Goal: Task Accomplishment & Management: Complete application form

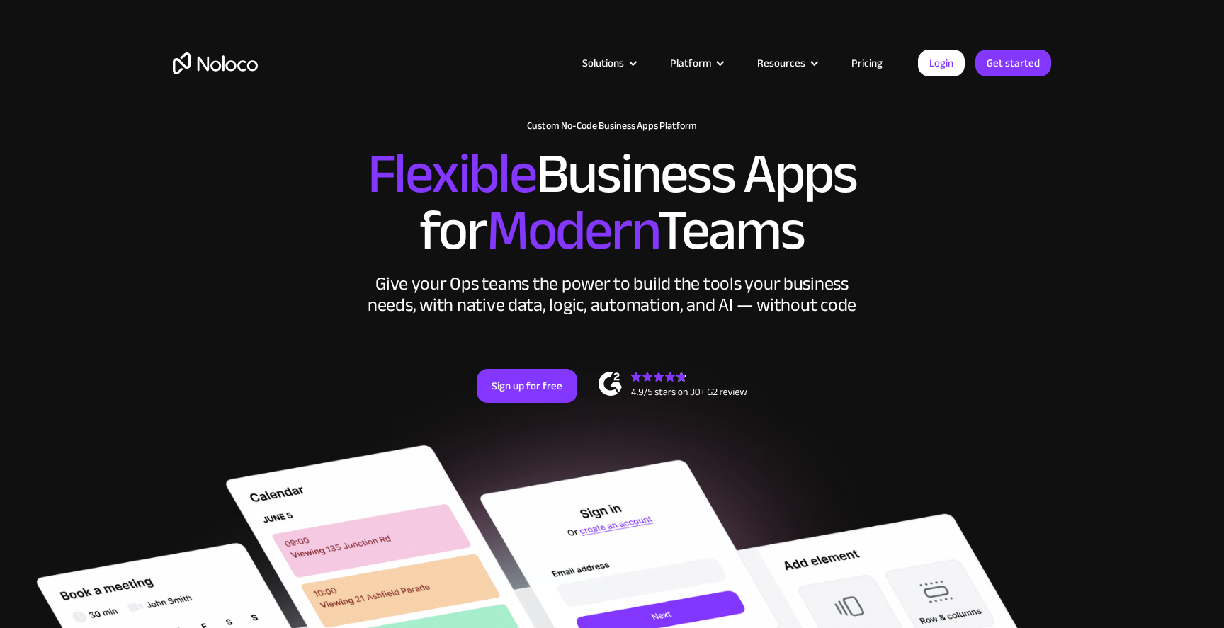
click at [869, 59] on link "Pricing" at bounding box center [866, 63] width 67 height 18
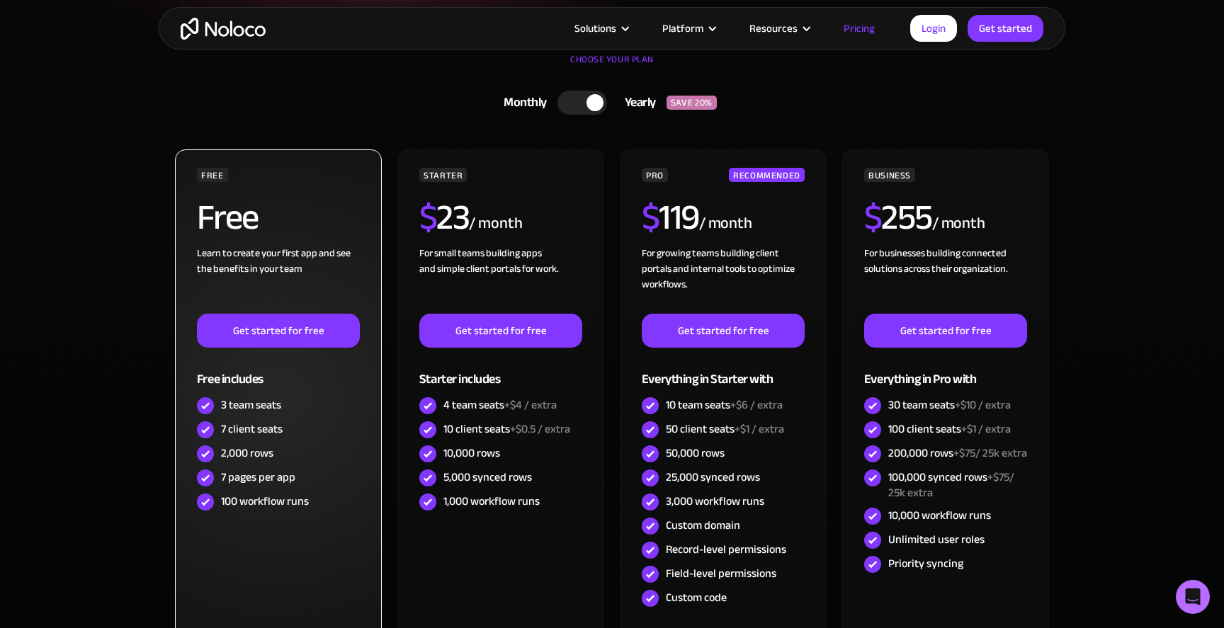
scroll to position [336, 0]
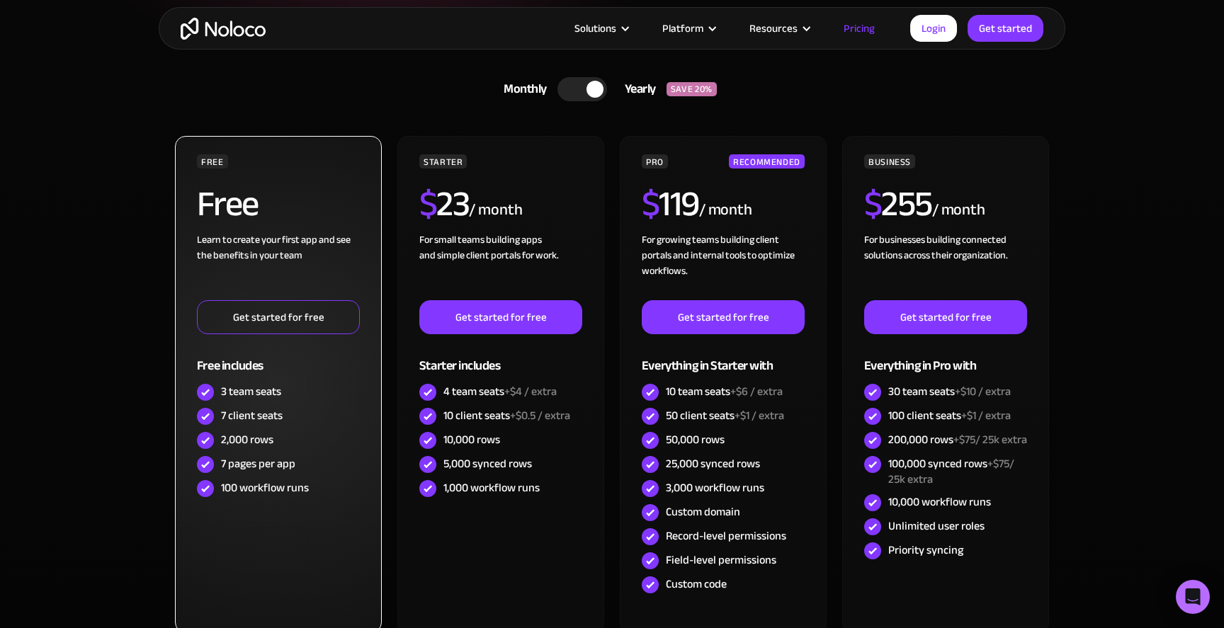
click at [319, 303] on link "Get started for free" at bounding box center [278, 317] width 163 height 34
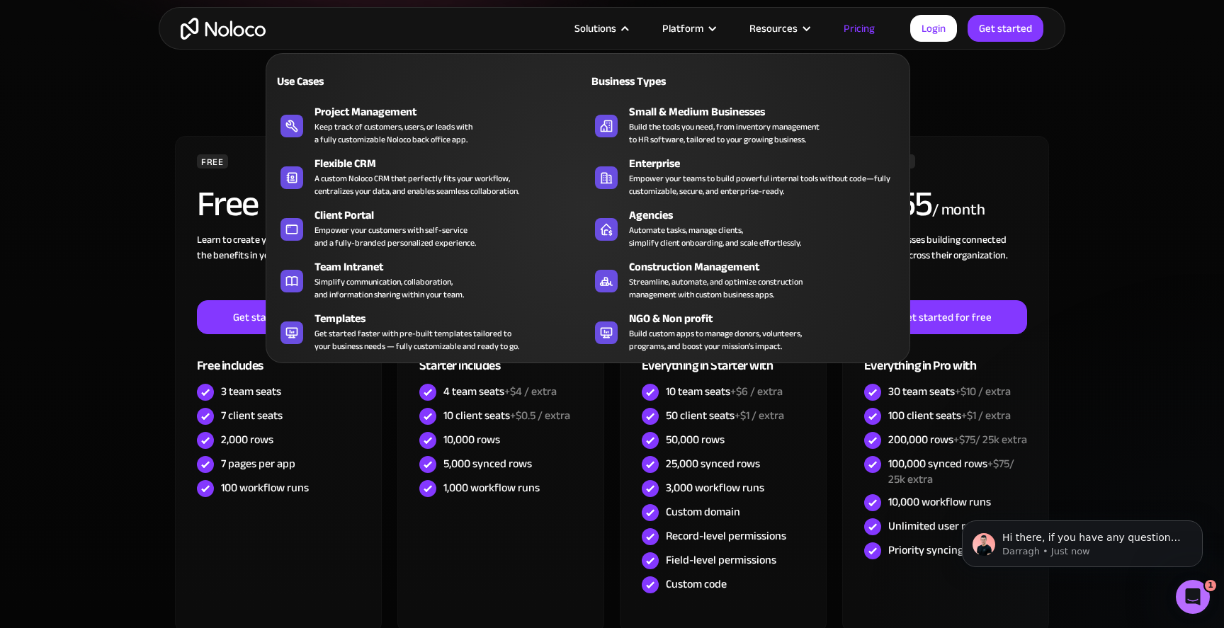
scroll to position [0, 0]
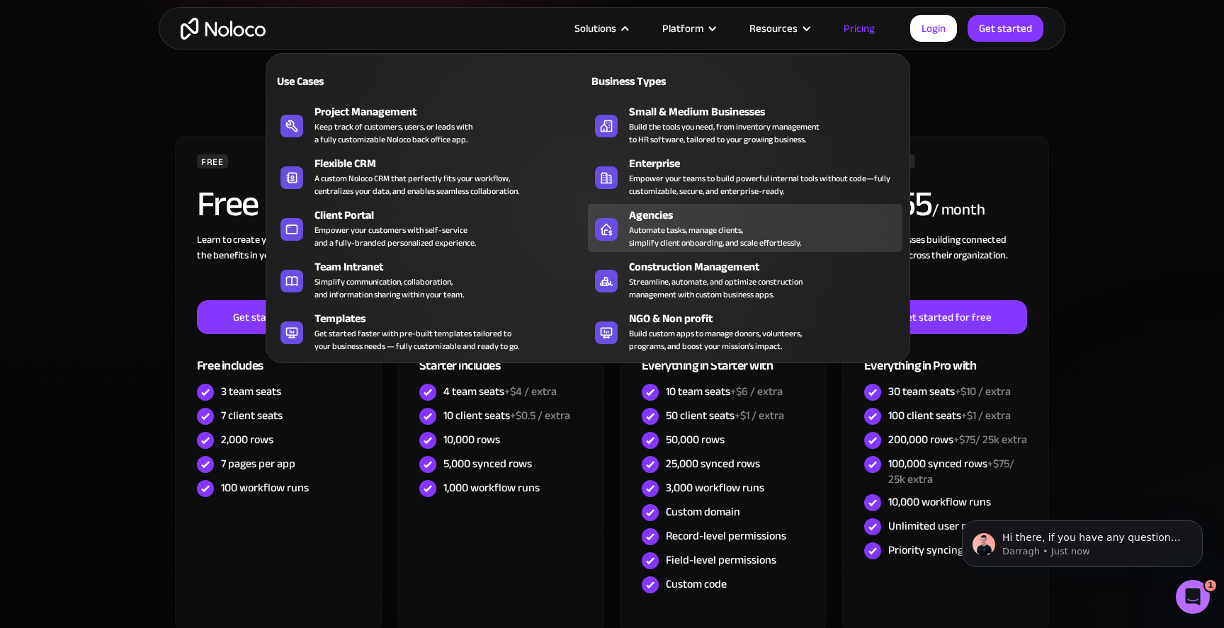
click at [691, 246] on div "Automate tasks, manage clients, simplify client onboarding, and scale effortles…" at bounding box center [715, 236] width 172 height 25
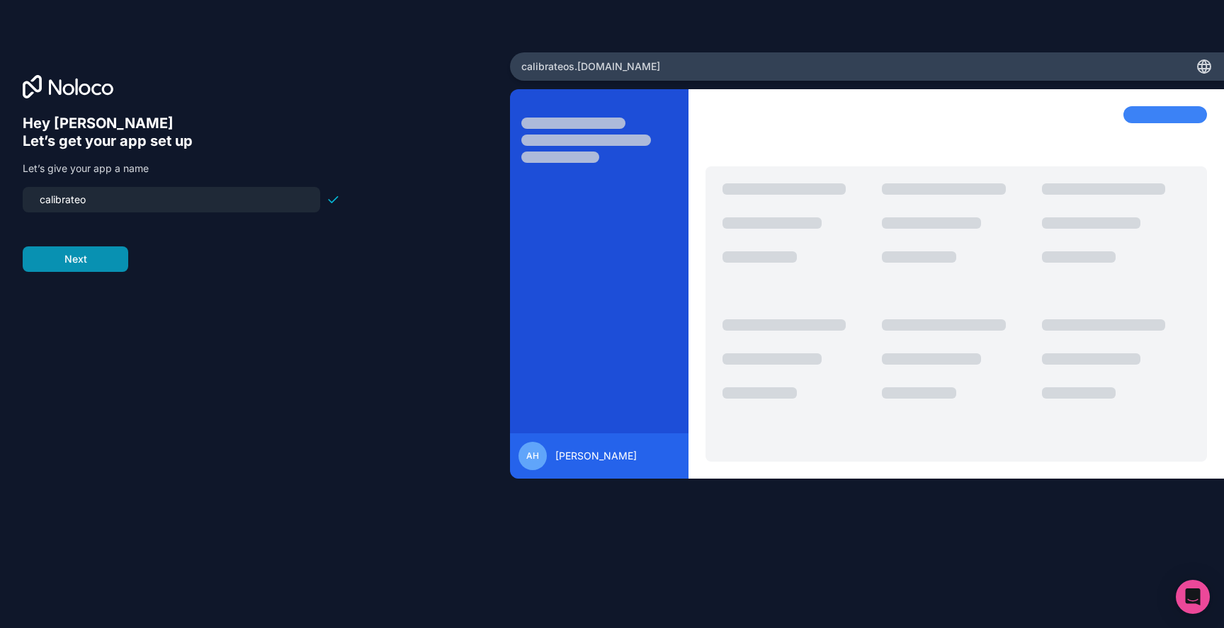
type input "calibrate"
click at [102, 258] on button "Next" at bounding box center [76, 258] width 106 height 25
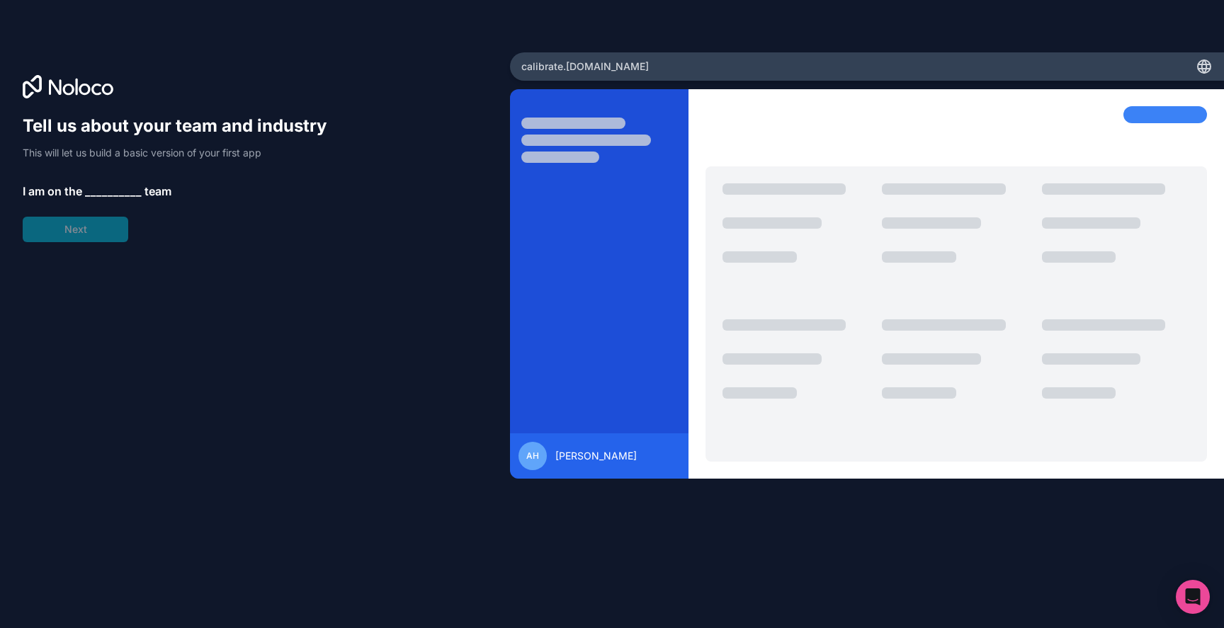
click at [110, 181] on div "Tell us about your team and industry This will let us build a basic version of …" at bounding box center [181, 178] width 317 height 127
click at [110, 184] on span "__________" at bounding box center [113, 191] width 57 height 17
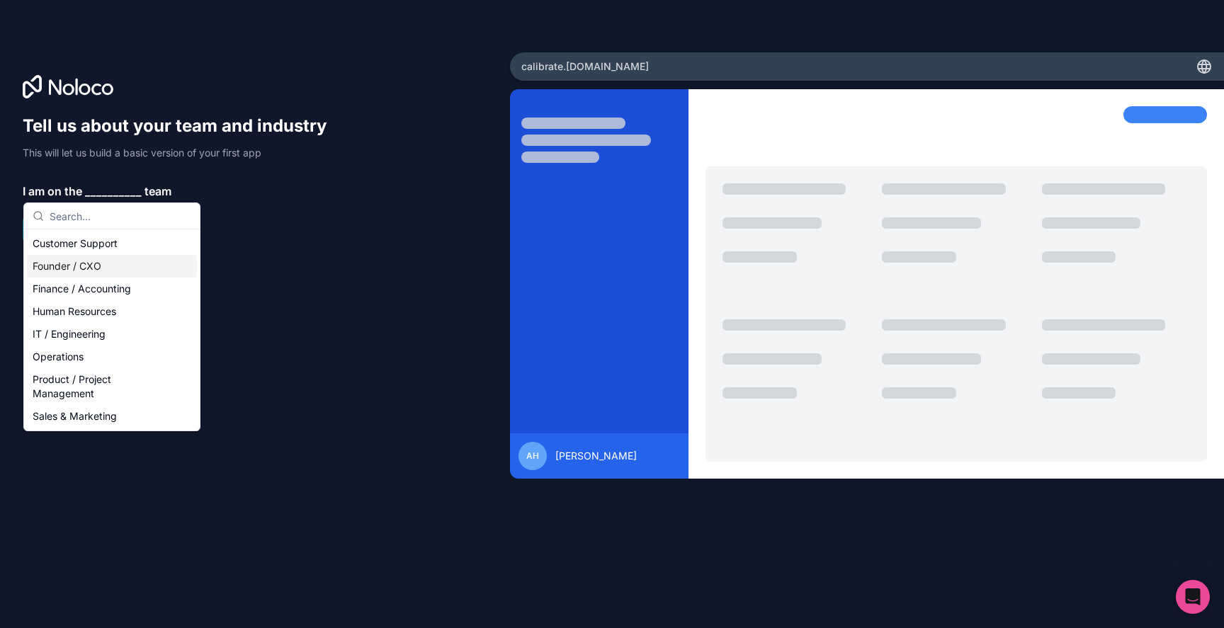
click at [102, 260] on div "Founder / CXO" at bounding box center [112, 266] width 170 height 23
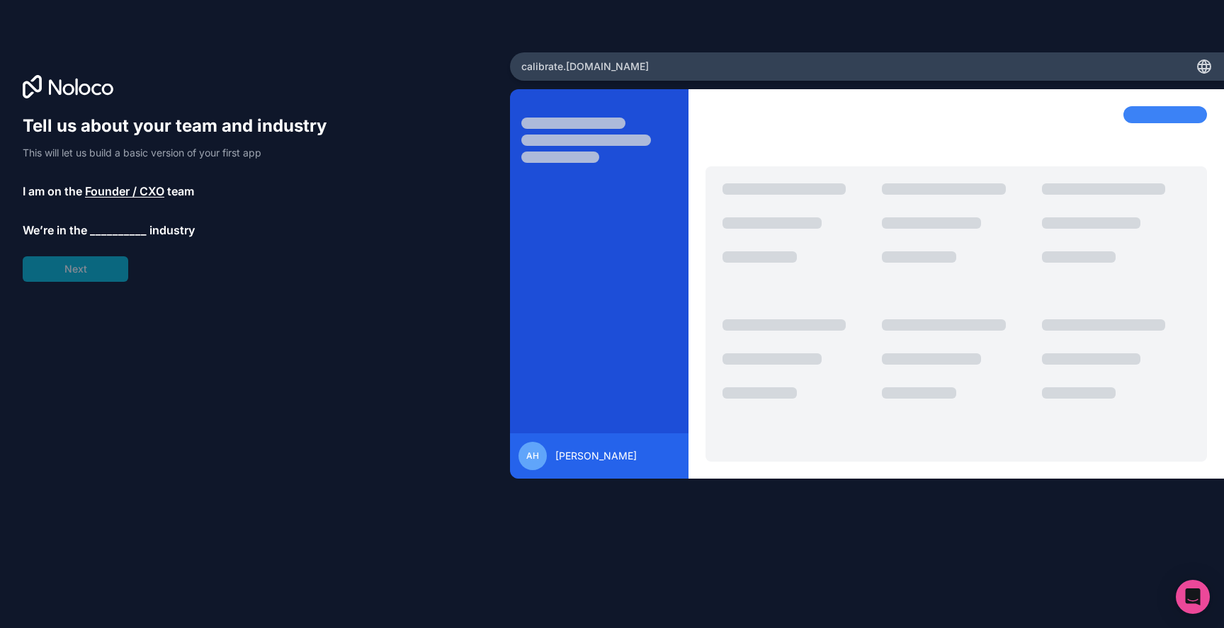
click at [93, 245] on div "Tell us about your team and industry This will let us build a basic version of …" at bounding box center [181, 198] width 317 height 167
click at [101, 234] on span "__________" at bounding box center [118, 230] width 57 height 17
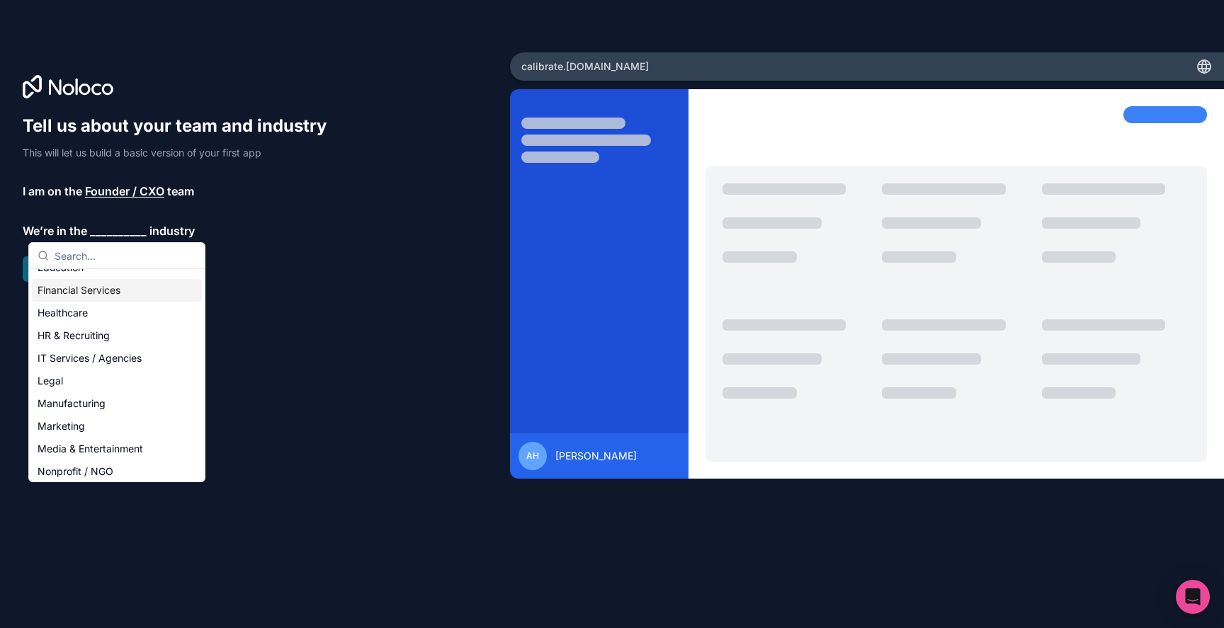
scroll to position [86, 0]
click at [91, 363] on div "IT Services / Agencies" at bounding box center [117, 356] width 170 height 23
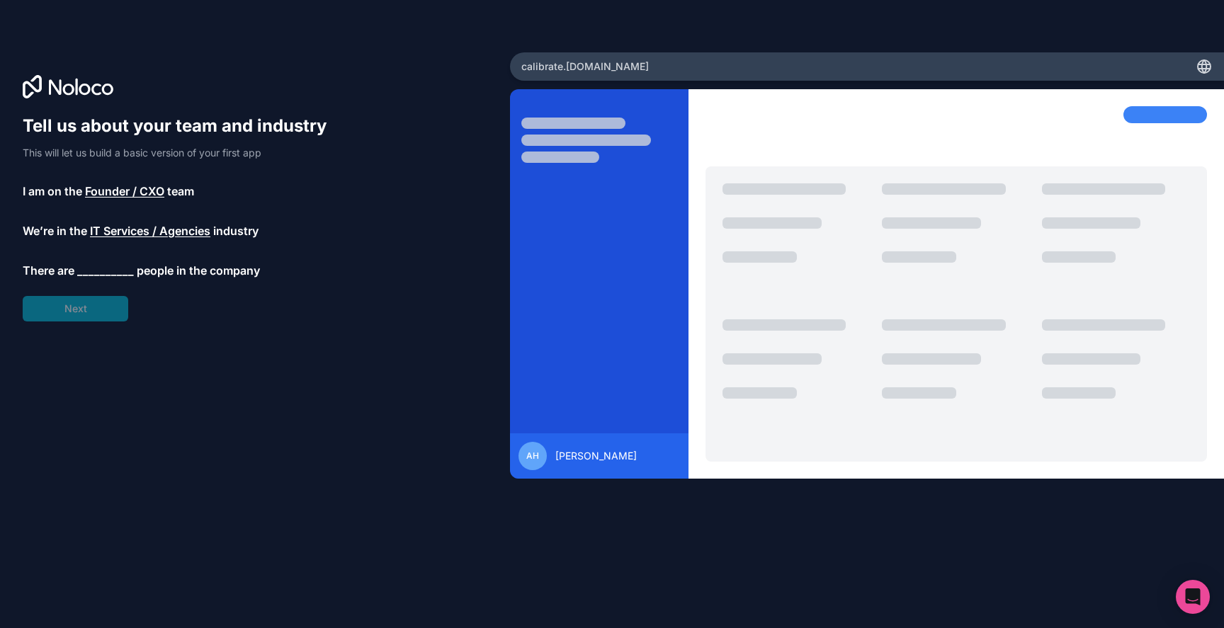
click at [113, 251] on div "Tell us about your team and industry This will let us build a basic version of …" at bounding box center [181, 218] width 317 height 207
click at [99, 274] on span "__________" at bounding box center [105, 270] width 57 height 17
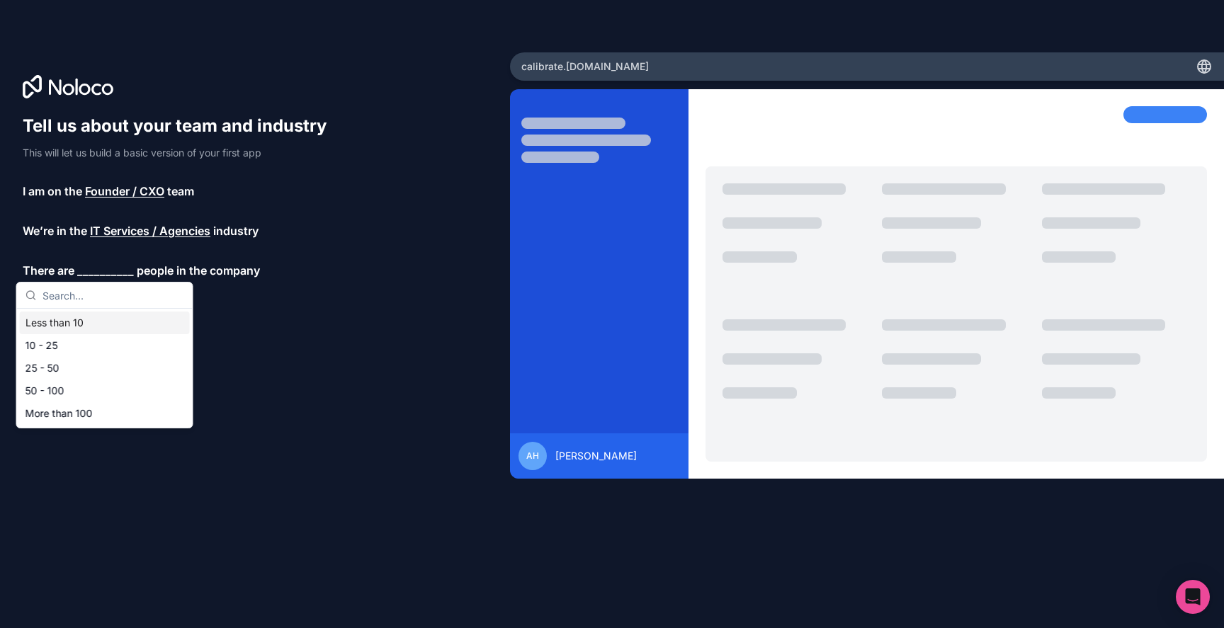
click at [82, 327] on div "Less than 10" at bounding box center [105, 323] width 170 height 23
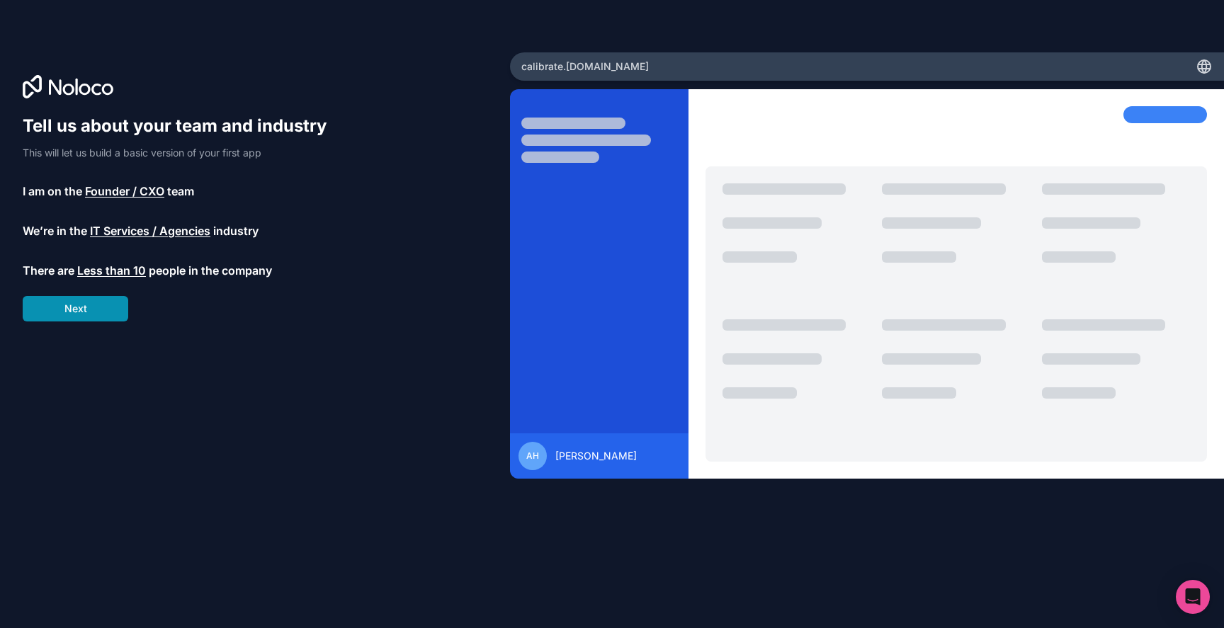
click at [100, 313] on button "Next" at bounding box center [76, 308] width 106 height 25
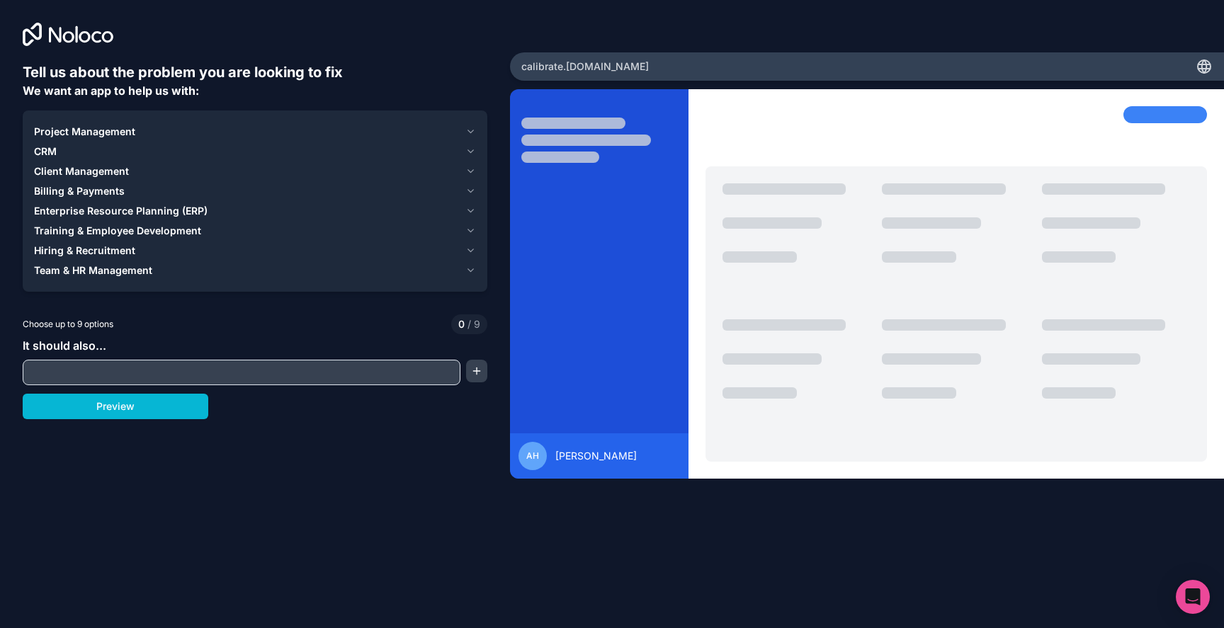
click at [192, 123] on button "Project Management" at bounding box center [255, 132] width 442 height 20
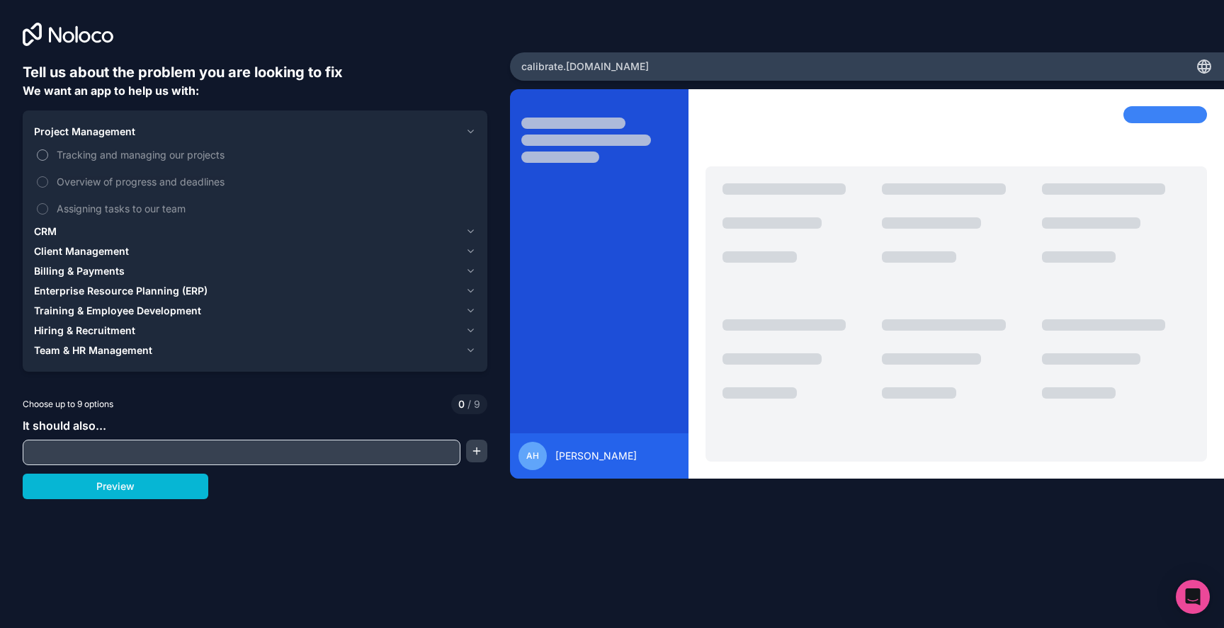
click at [169, 157] on span "Tracking and managing our projects" at bounding box center [265, 154] width 416 height 15
click at [48, 157] on button "Tracking and managing our projects" at bounding box center [42, 154] width 11 height 11
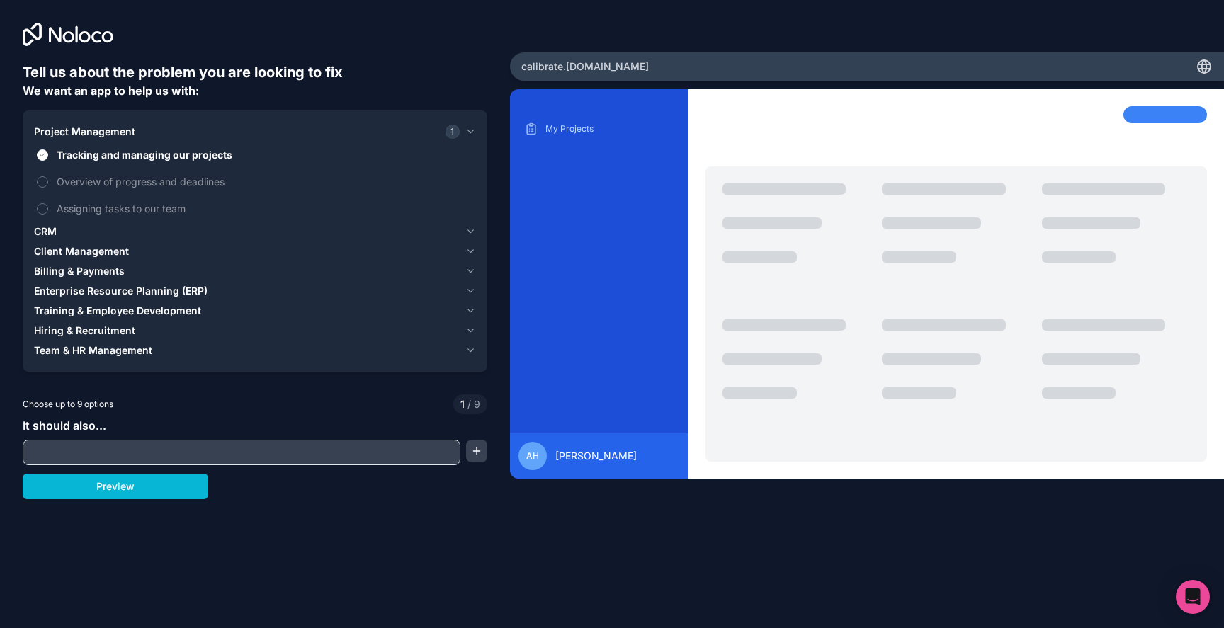
click at [139, 229] on div "CRM" at bounding box center [247, 231] width 426 height 14
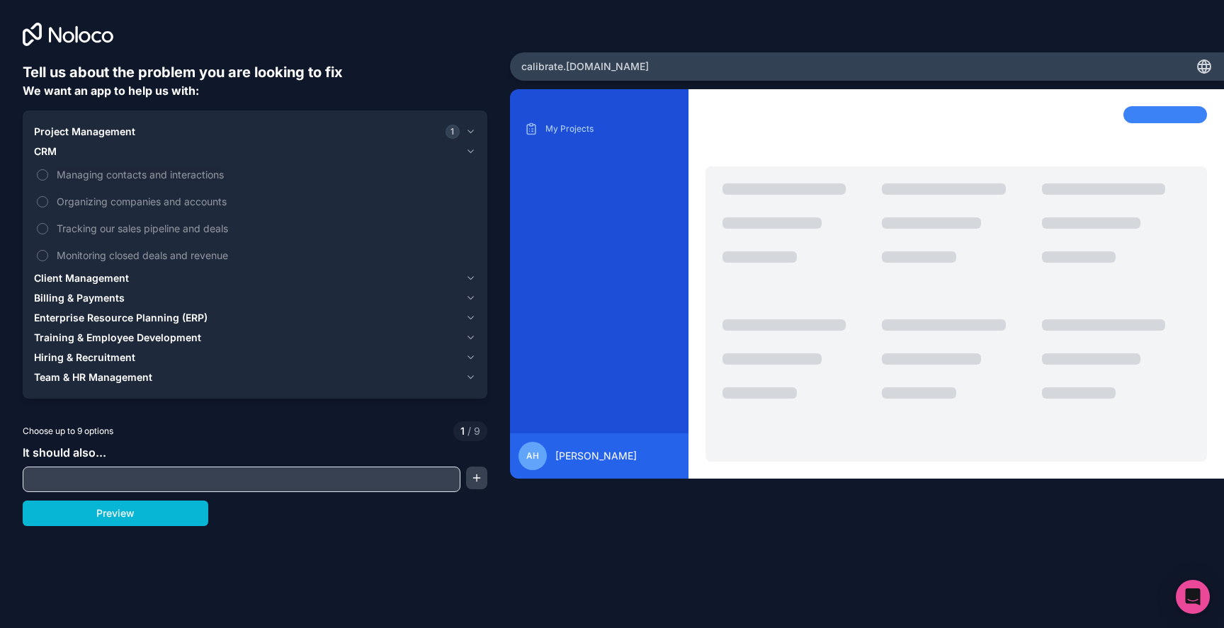
click at [149, 131] on div "Project Management 1" at bounding box center [247, 132] width 426 height 14
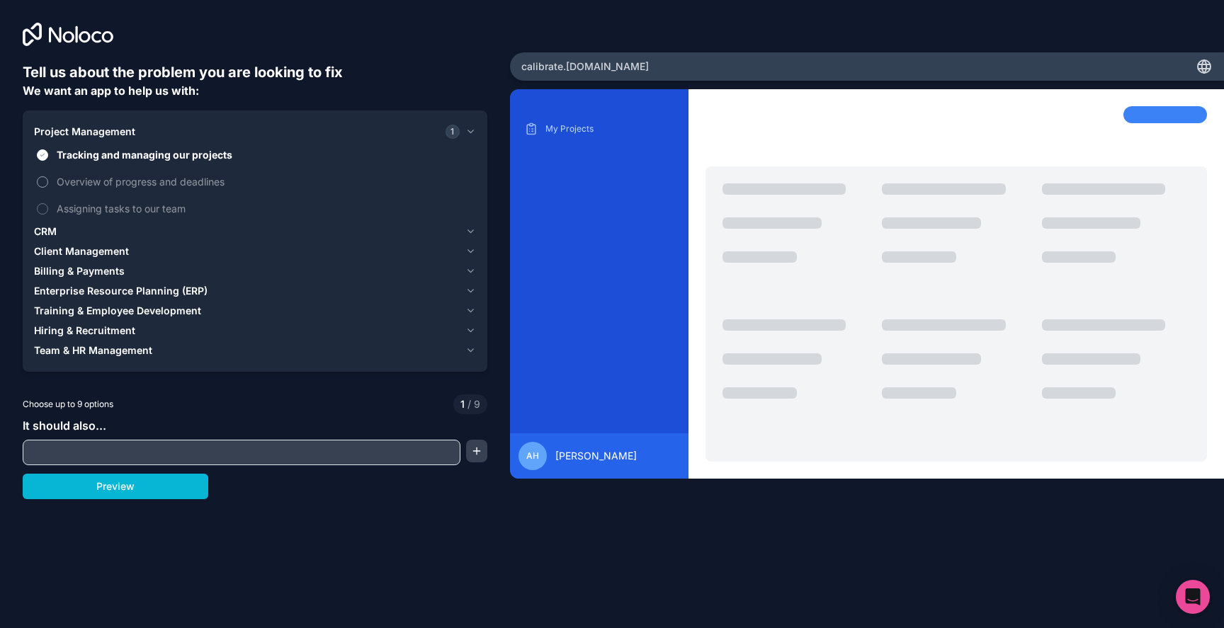
click at [132, 179] on span "Overview of progress and deadlines" at bounding box center [265, 181] width 416 height 15
click at [48, 179] on button "Overview of progress and deadlines" at bounding box center [42, 181] width 11 height 11
click at [132, 179] on span "Overview of progress and deadlines" at bounding box center [265, 181] width 416 height 15
click at [48, 179] on button "Overview of progress and deadlines" at bounding box center [42, 181] width 11 height 11
click at [118, 208] on span "Assigning tasks to our team" at bounding box center [265, 208] width 416 height 15
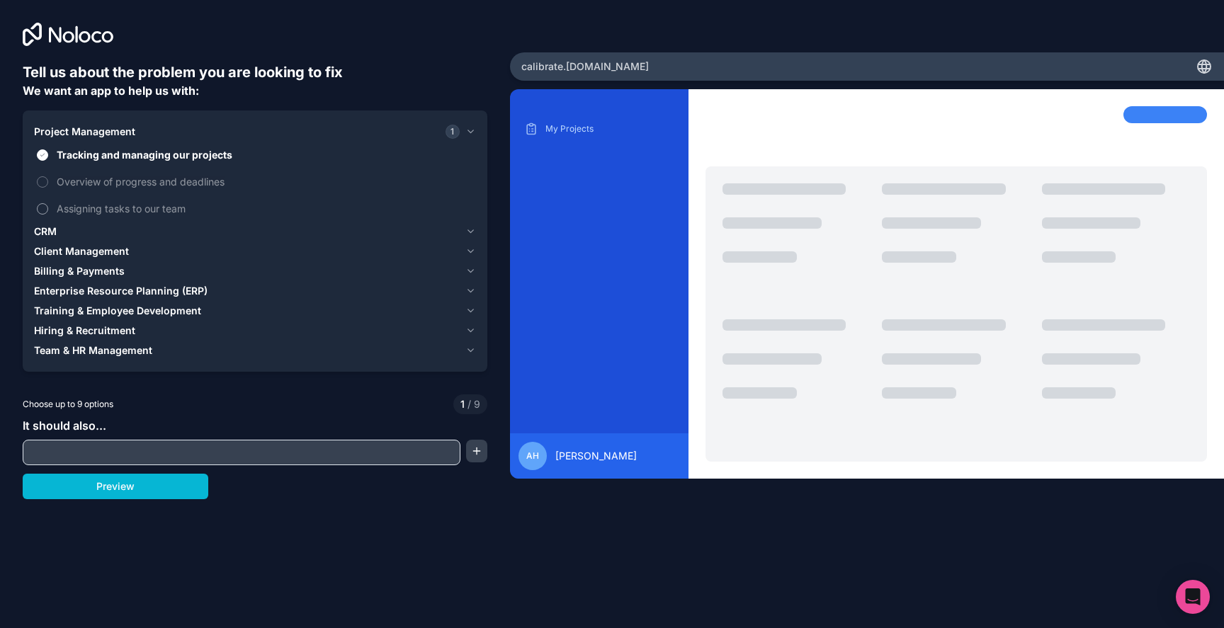
click at [48, 208] on button "Assigning tasks to our team" at bounding box center [42, 208] width 11 height 11
click at [103, 236] on div "CRM" at bounding box center [247, 231] width 426 height 14
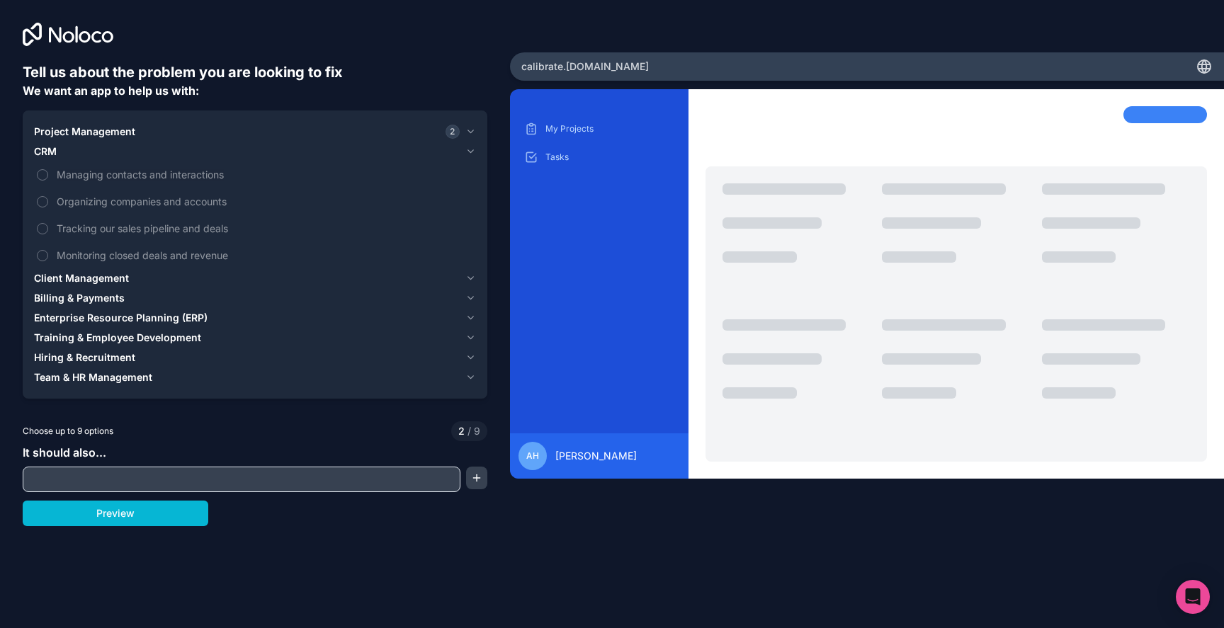
click at [113, 132] on span "Project Management" at bounding box center [84, 132] width 101 height 14
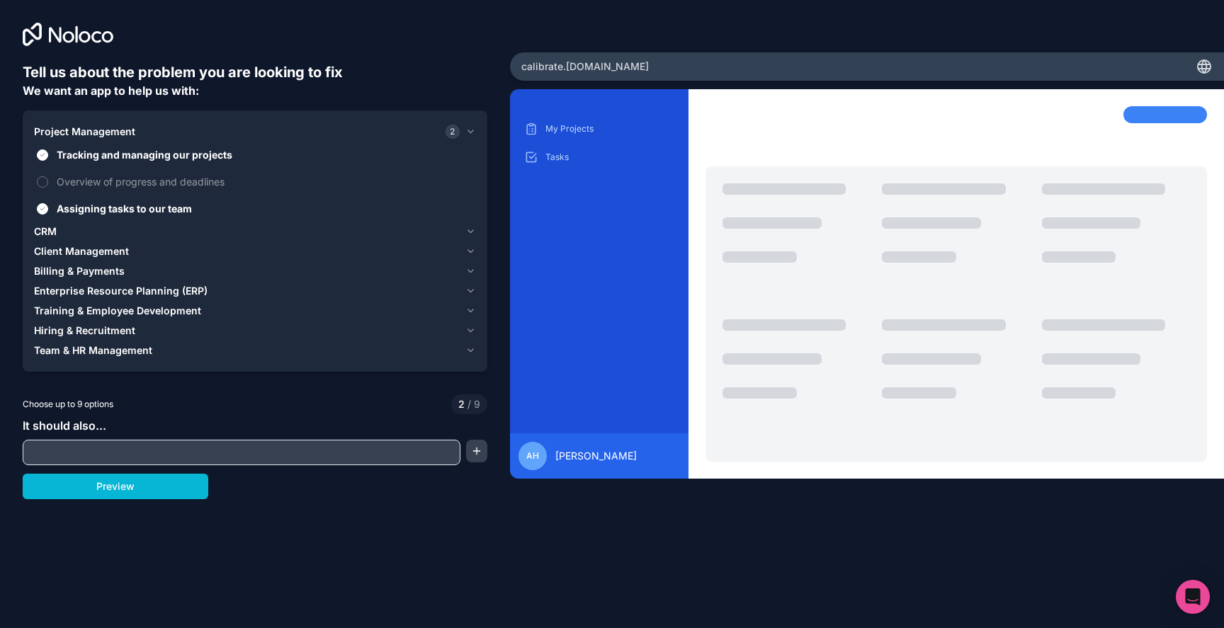
click at [113, 132] on span "Project Management" at bounding box center [84, 132] width 101 height 14
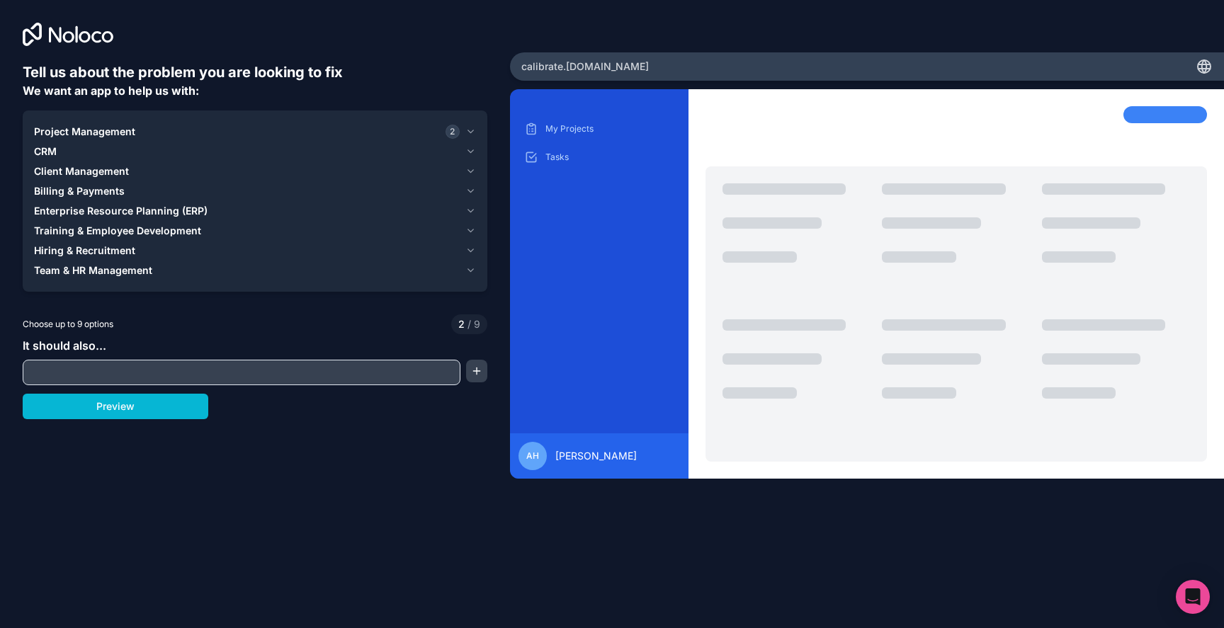
click at [113, 133] on span "Project Management" at bounding box center [84, 132] width 101 height 14
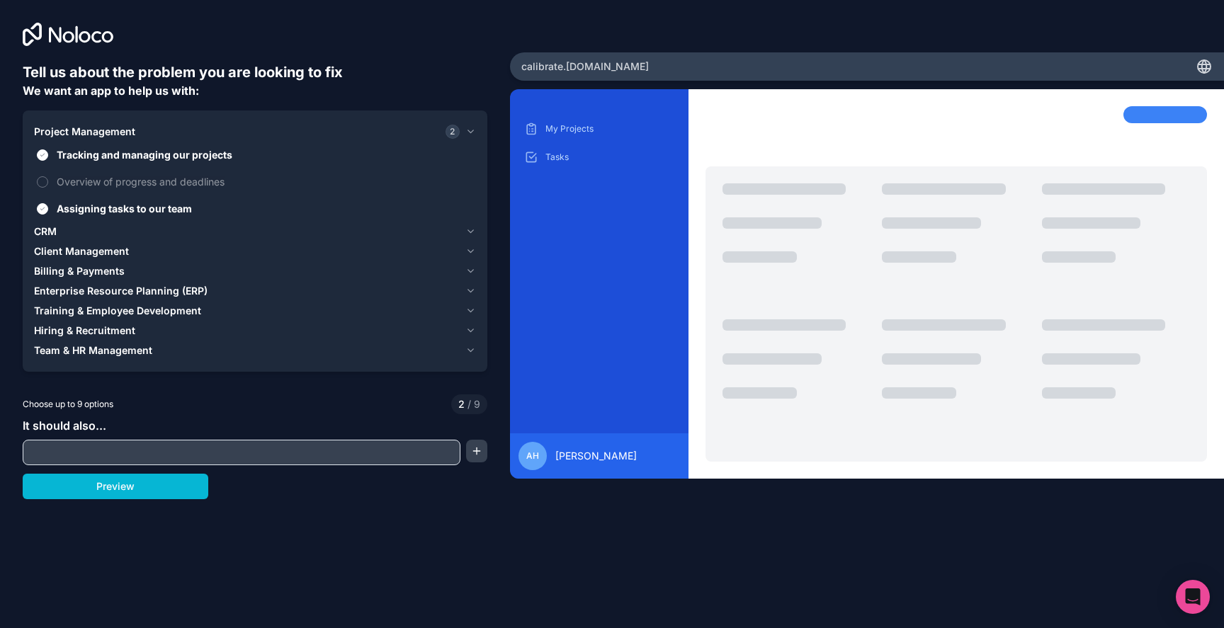
click at [107, 159] on span "Tracking and managing our projects" at bounding box center [265, 154] width 416 height 15
click at [48, 159] on button "Tracking and managing our projects" at bounding box center [42, 154] width 11 height 11
click at [110, 132] on span "Project Management" at bounding box center [84, 132] width 101 height 14
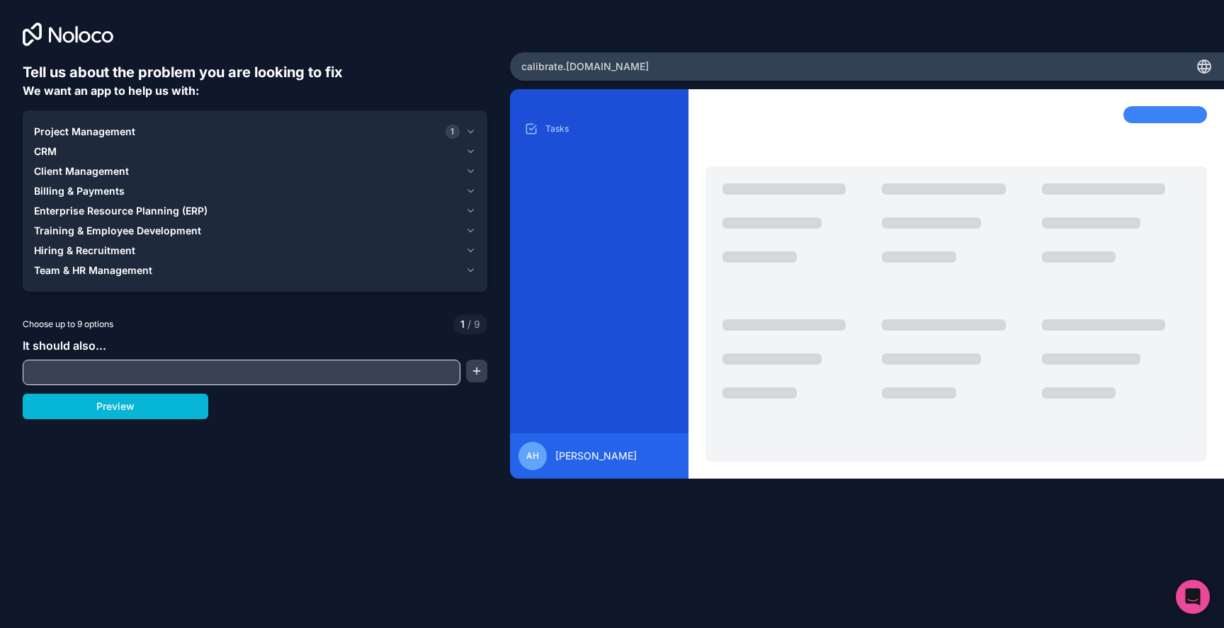
click at [110, 155] on div "CRM" at bounding box center [247, 151] width 426 height 14
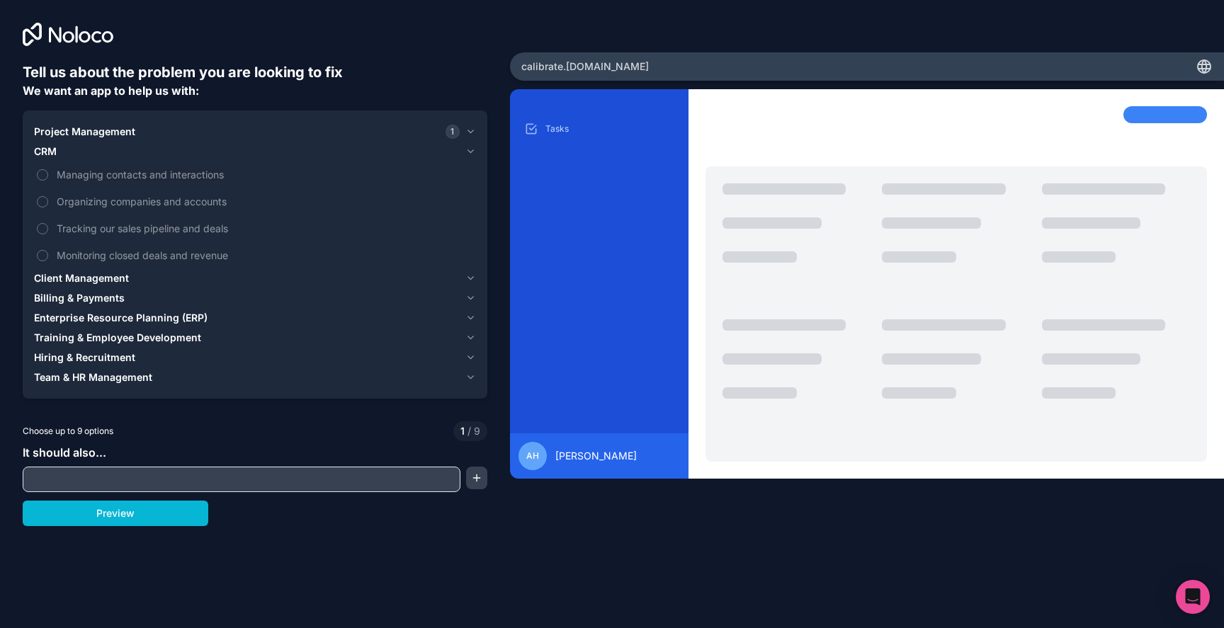
click at [106, 270] on button "Client Management" at bounding box center [255, 278] width 442 height 20
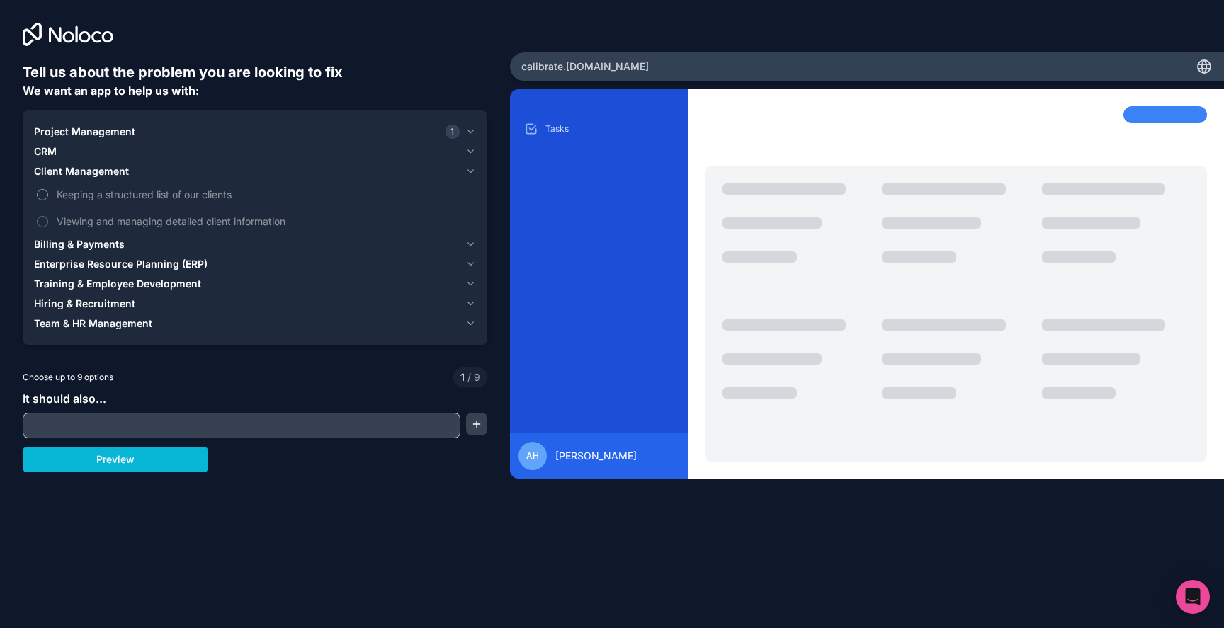
click at [106, 196] on span "Keeping a structured list of our clients" at bounding box center [265, 194] width 416 height 15
click at [48, 196] on button "Keeping a structured list of our clients" at bounding box center [42, 194] width 11 height 11
click at [104, 246] on span "Billing & Payments" at bounding box center [79, 244] width 91 height 14
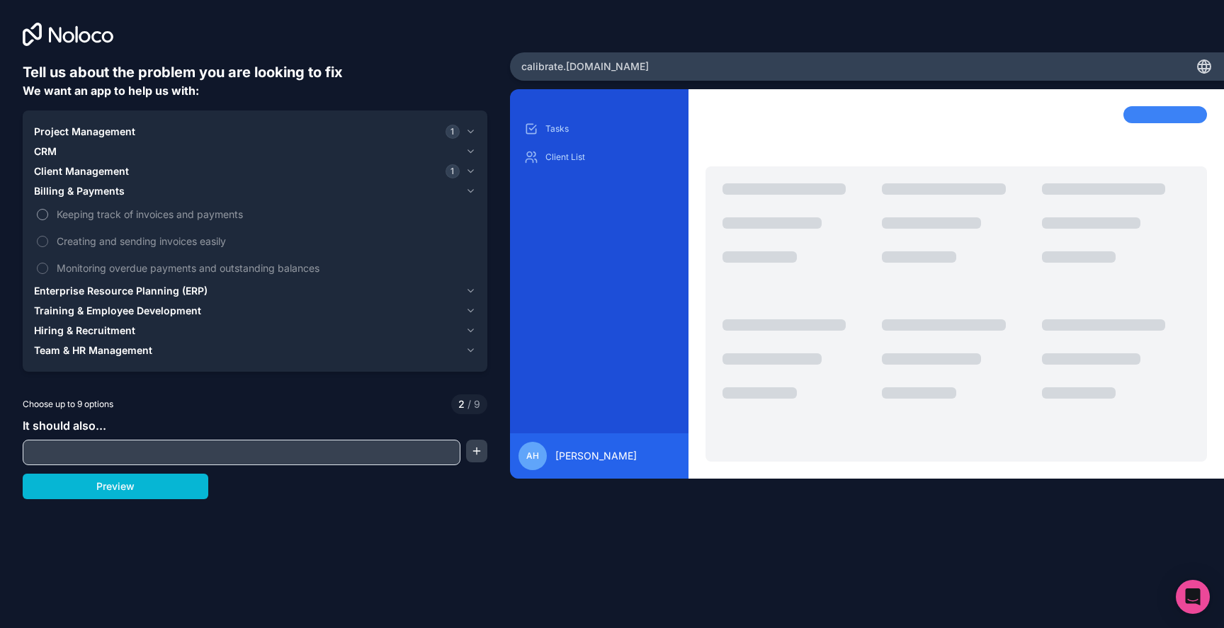
click at [122, 222] on label "Keeping track of invoices and payments" at bounding box center [255, 214] width 442 height 26
click at [48, 220] on button "Keeping track of invoices and payments" at bounding box center [42, 214] width 11 height 11
click at [132, 244] on span "Creating and sending invoices easily" at bounding box center [265, 241] width 416 height 15
click at [48, 244] on button "Creating and sending invoices easily" at bounding box center [42, 241] width 11 height 11
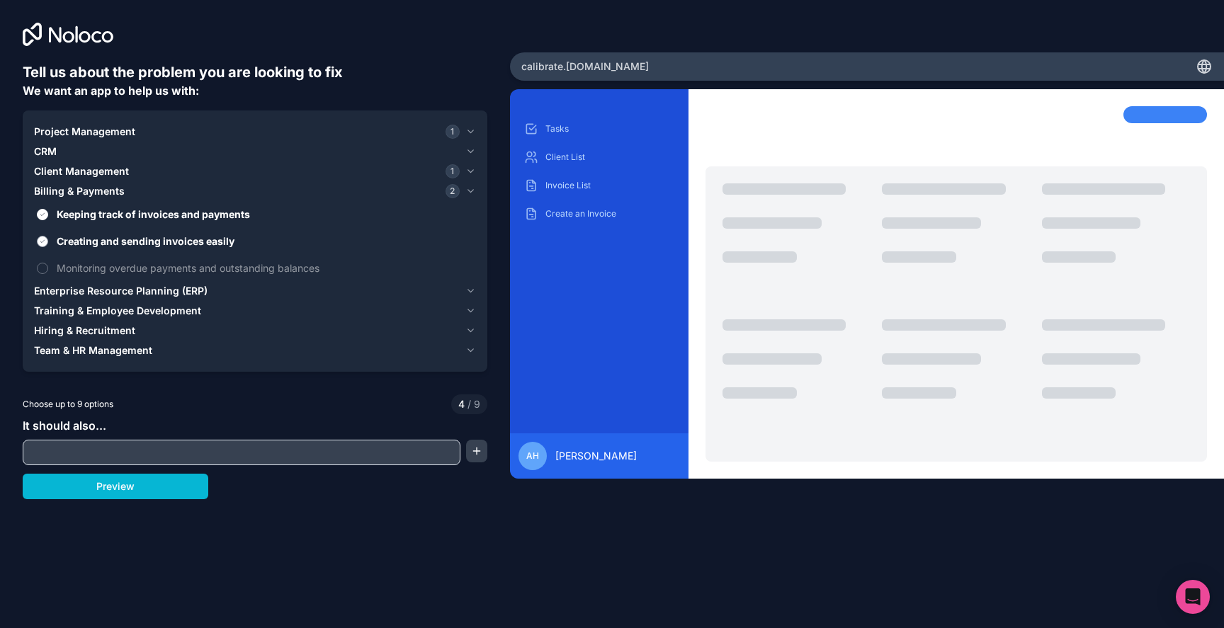
click at [132, 244] on span "Creating and sending invoices easily" at bounding box center [265, 241] width 416 height 15
click at [48, 244] on button "Creating and sending invoices easily" at bounding box center [42, 241] width 11 height 11
click at [97, 298] on button "Enterprise Resource Planning (ERP)" at bounding box center [255, 291] width 442 height 20
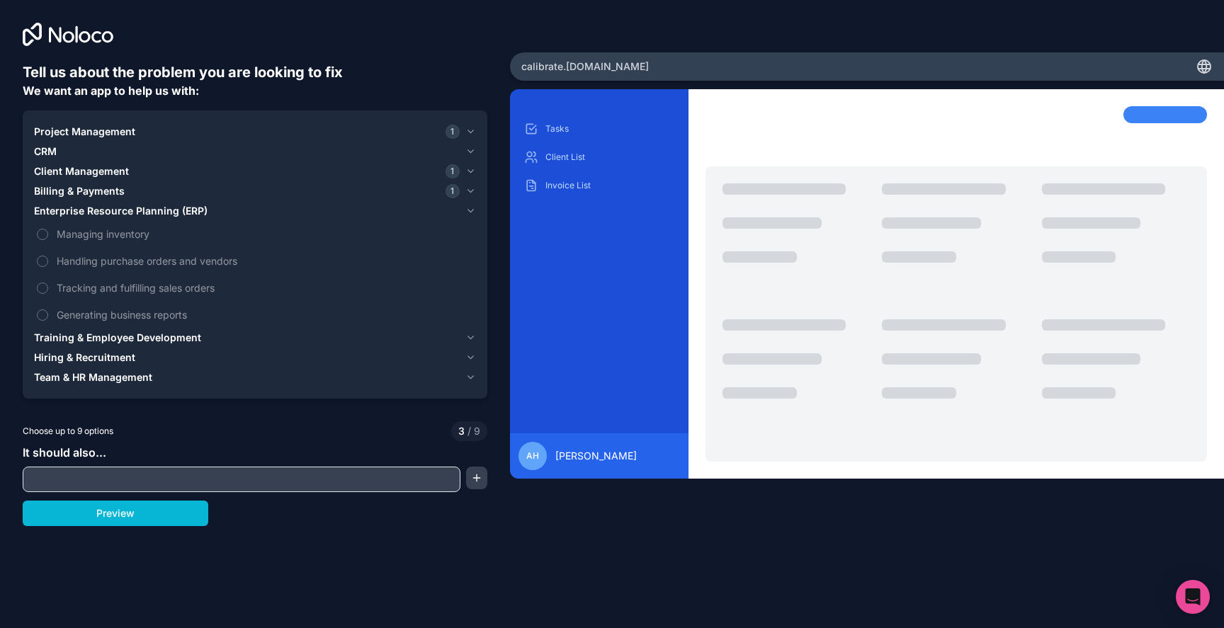
click at [105, 329] on button "Training & Employee Development" at bounding box center [255, 338] width 442 height 20
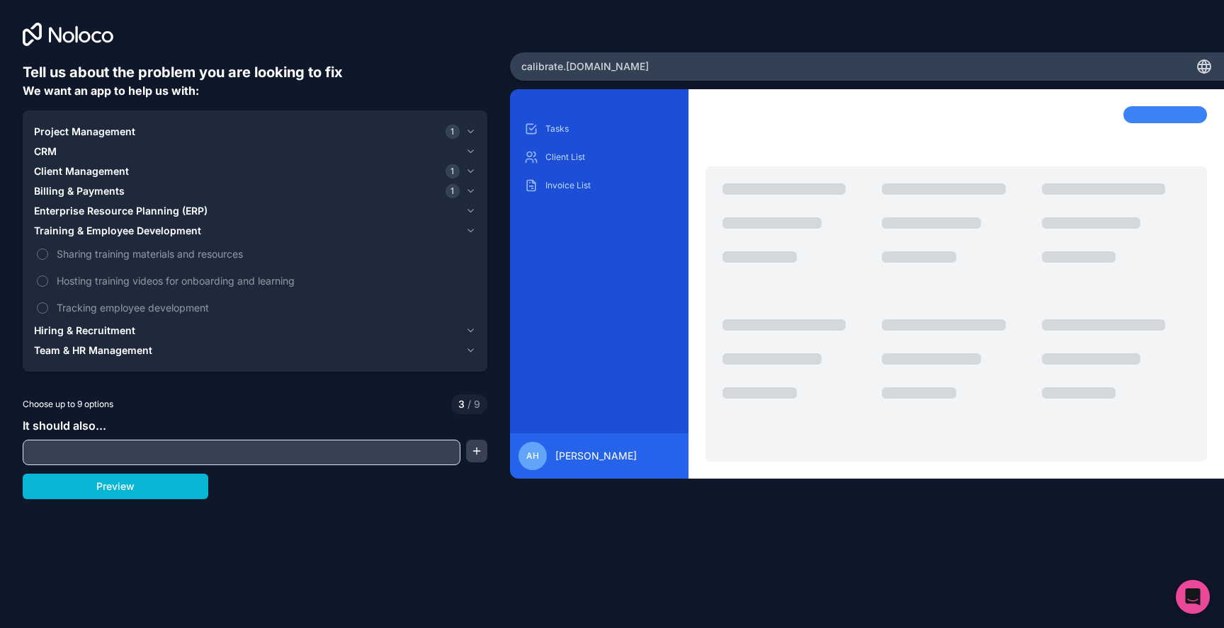
click at [108, 329] on span "Hiring & Recruitment" at bounding box center [84, 331] width 101 height 14
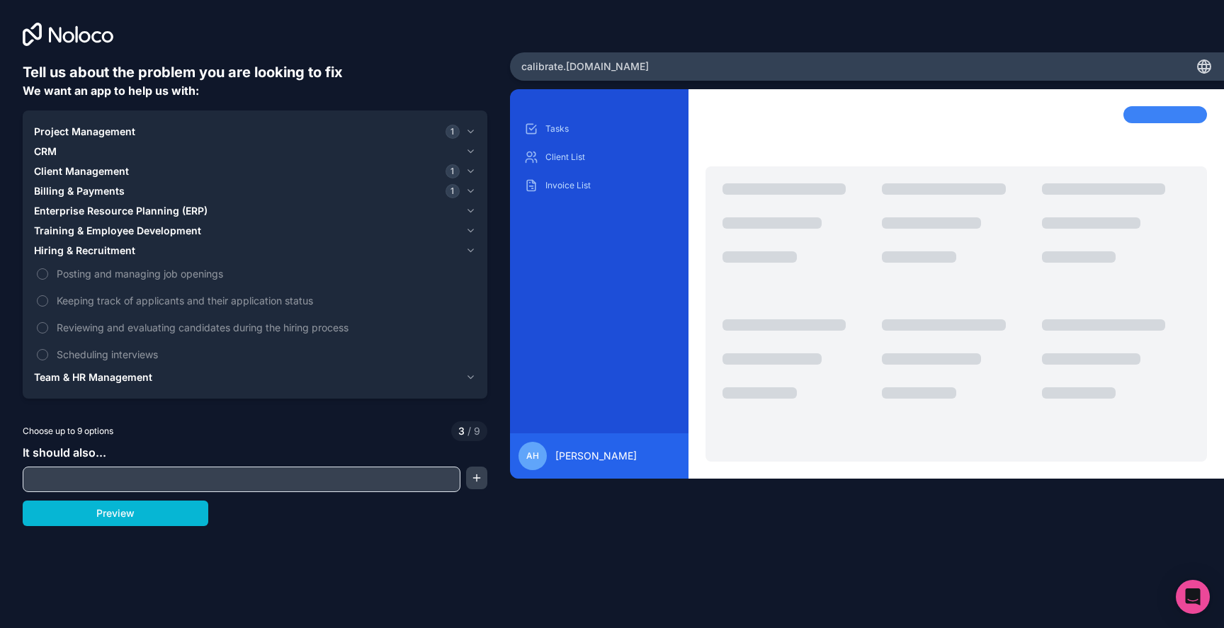
click at [106, 382] on span "Team & HR Management" at bounding box center [93, 377] width 118 height 14
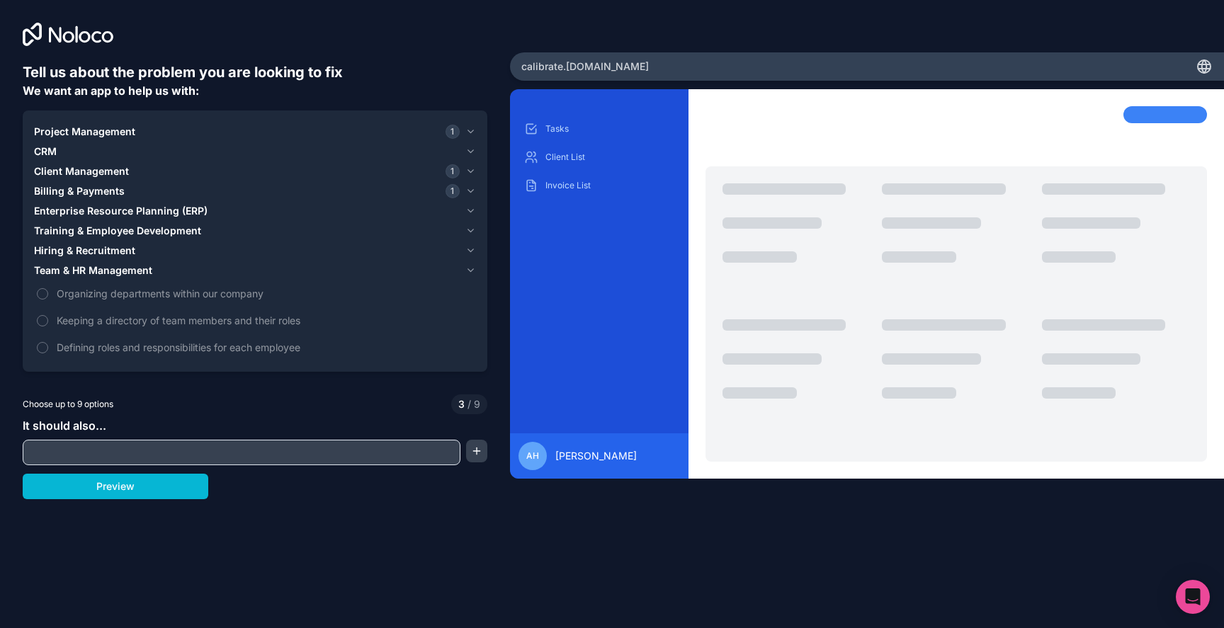
click at [122, 129] on span "Project Management" at bounding box center [84, 132] width 101 height 14
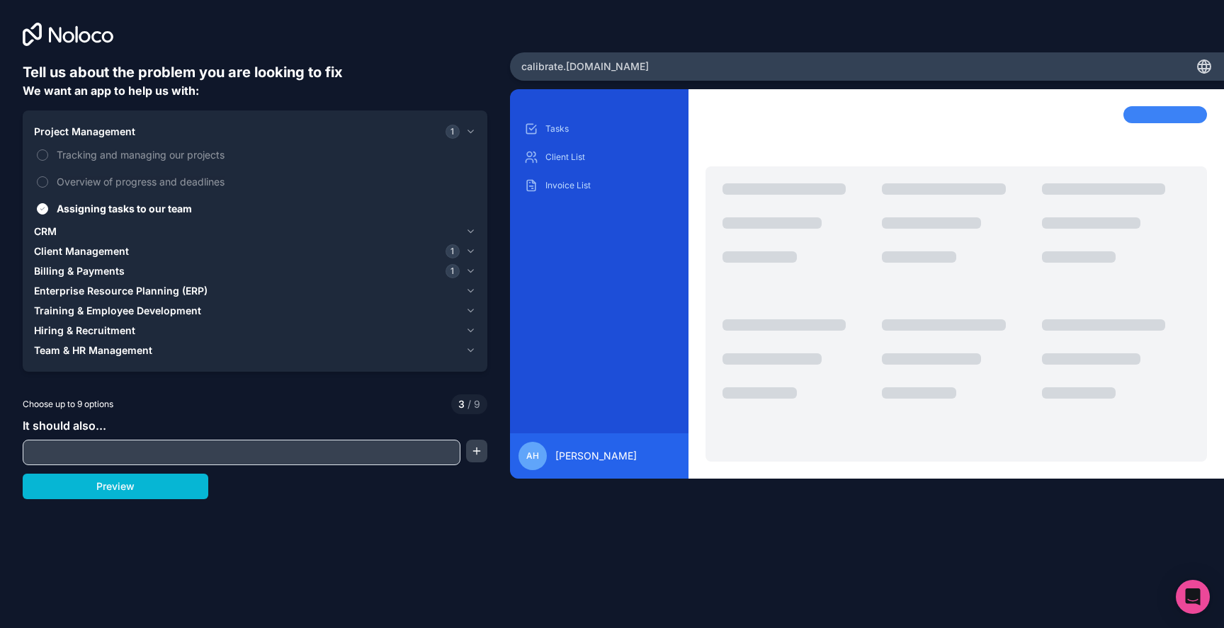
click at [123, 122] on button "Project Management 1" at bounding box center [255, 132] width 442 height 20
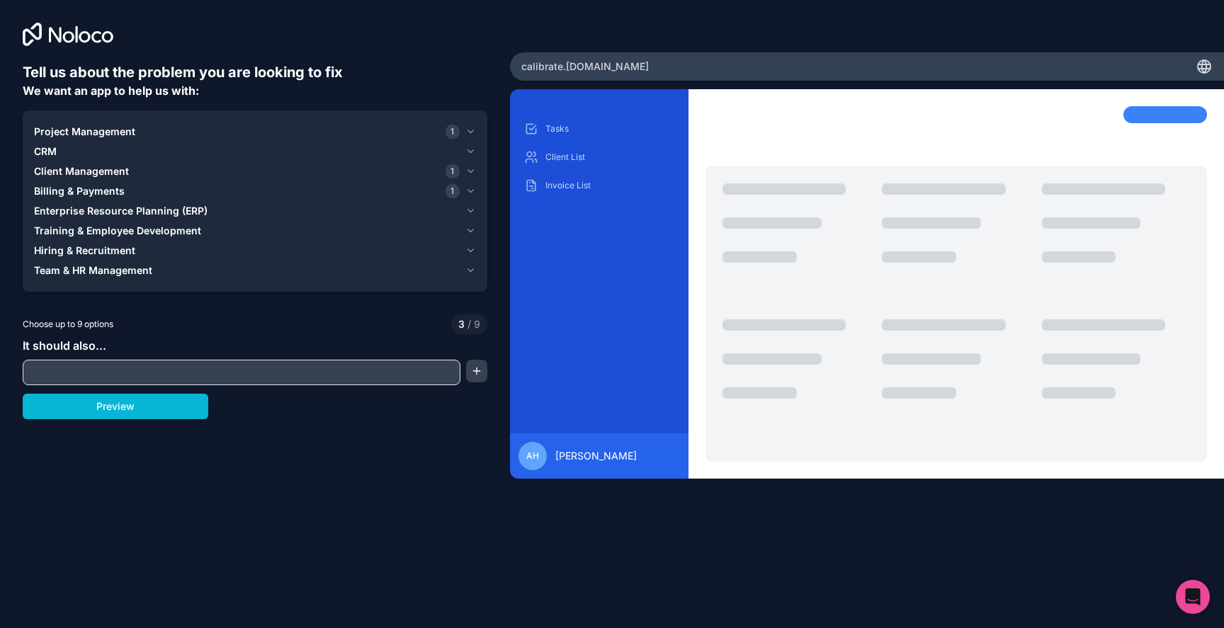
click at [213, 387] on div "Tell us about the problem you are looking to fix We want an app to help us with…" at bounding box center [255, 281] width 464 height 438
click at [213, 383] on div at bounding box center [242, 372] width 438 height 25
click at [218, 375] on input "text" at bounding box center [241, 373] width 431 height 20
type input "P"
type input "Plan m"
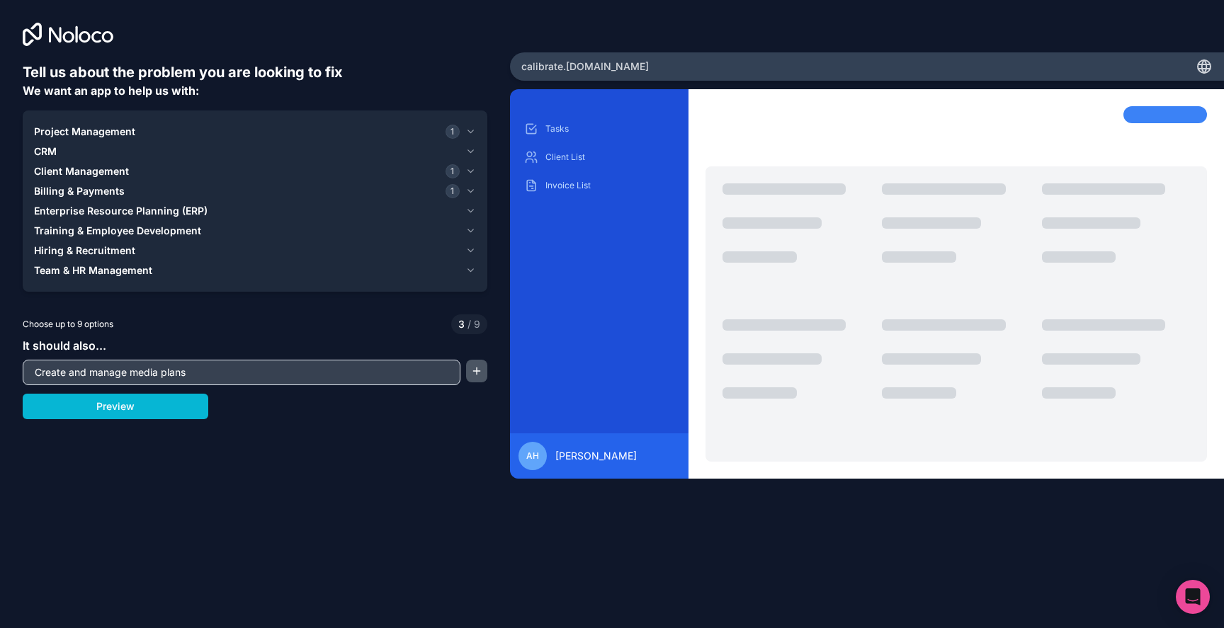
type input "Create and manage media plans"
click at [476, 370] on button "button" at bounding box center [476, 371] width 21 height 23
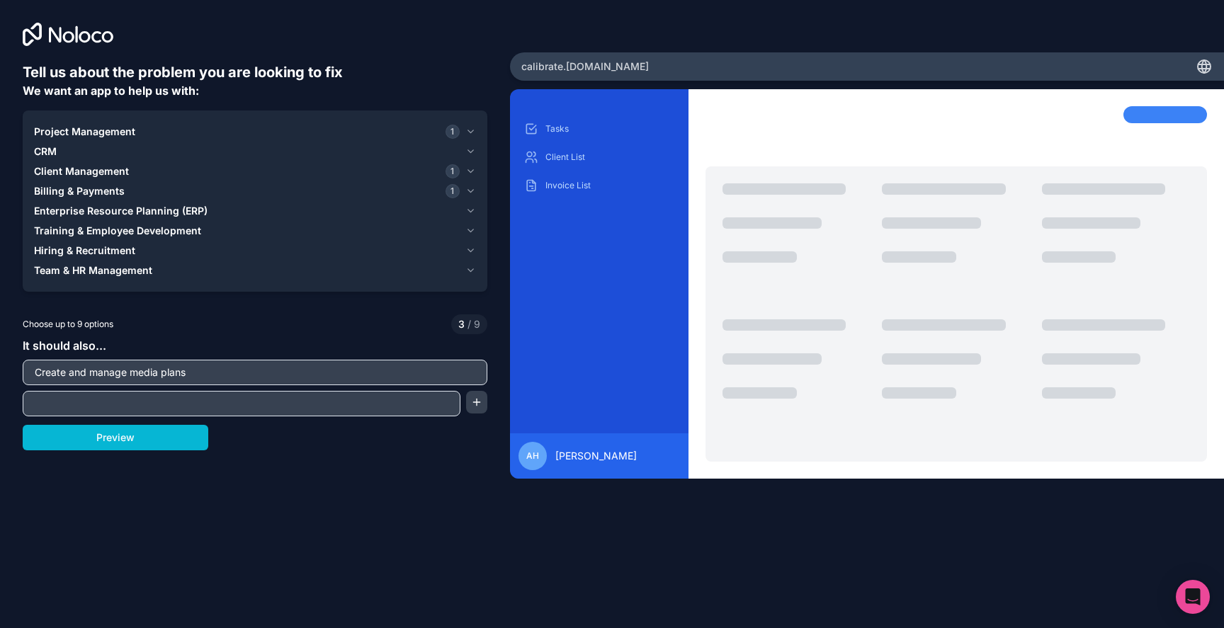
click at [194, 404] on input "text" at bounding box center [241, 404] width 431 height 20
type input "Create and manage a repository of creative assets"
click at [125, 444] on button "Preview" at bounding box center [116, 437] width 186 height 25
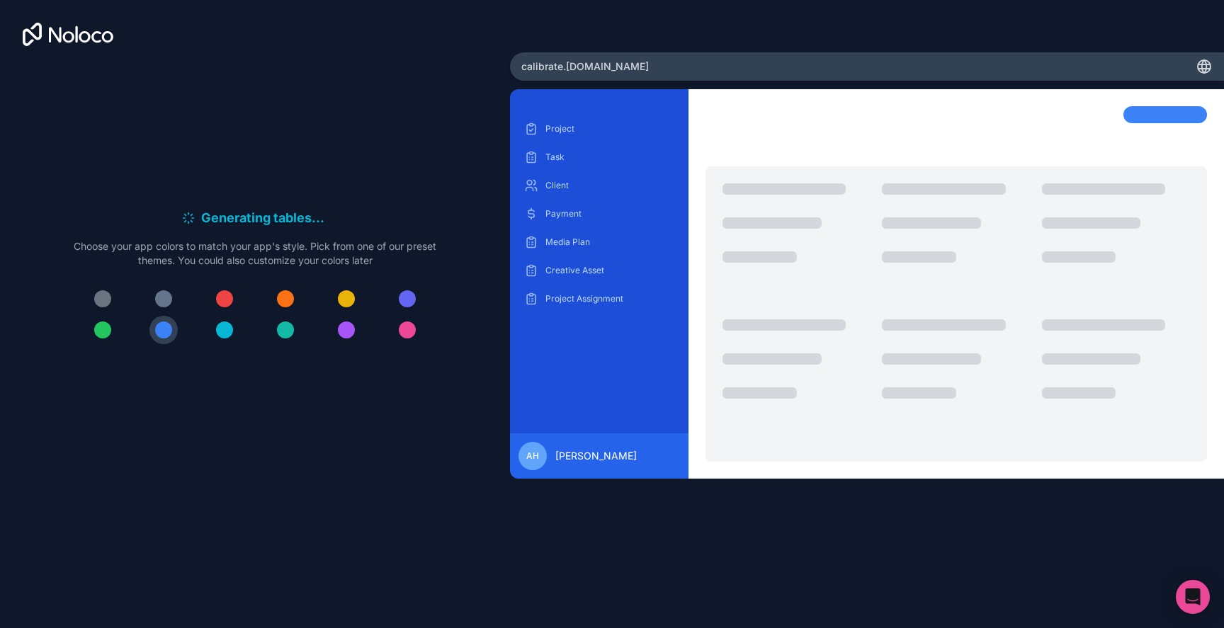
click at [348, 324] on div at bounding box center [346, 329] width 17 height 17
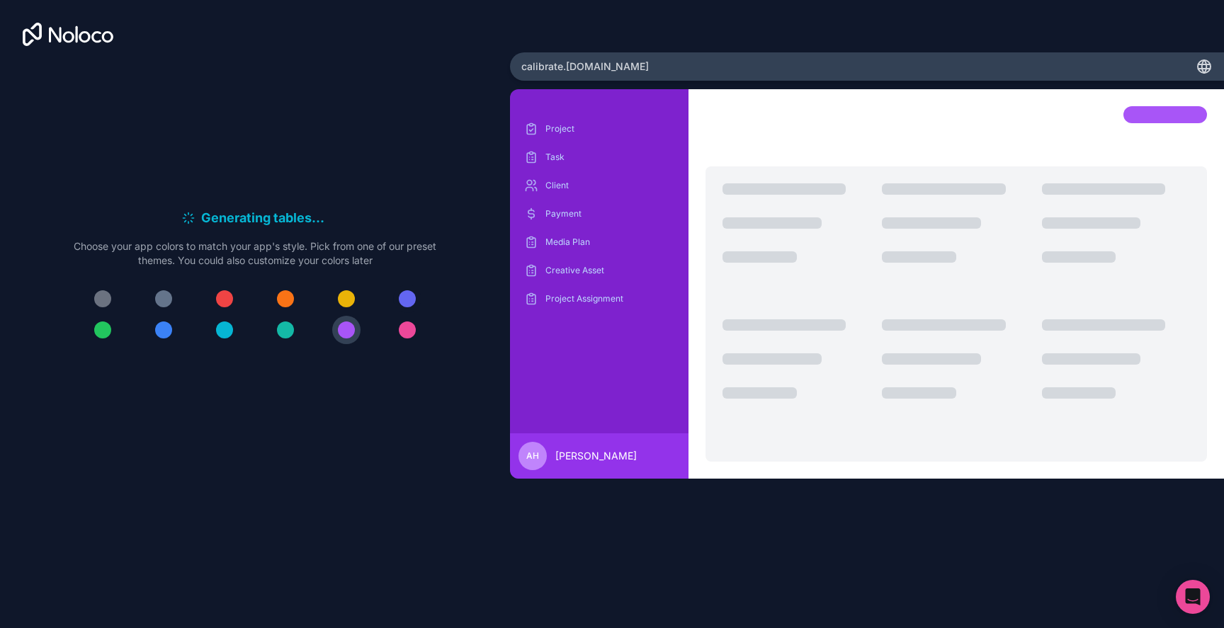
click at [405, 285] on button at bounding box center [407, 299] width 28 height 28
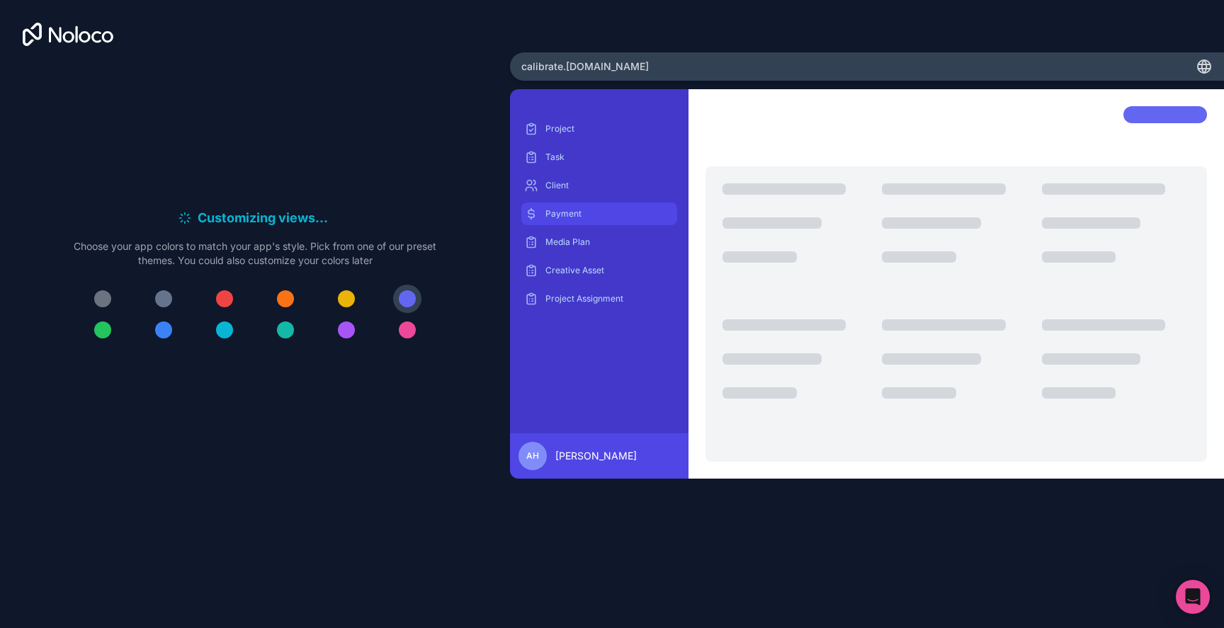
click at [542, 209] on div "Payment" at bounding box center [599, 214] width 156 height 23
click at [553, 239] on p "Media Plan" at bounding box center [609, 241] width 129 height 11
click at [564, 268] on p "Creative Asset" at bounding box center [609, 270] width 129 height 11
click at [581, 67] on span "calibrate .noloco.co" at bounding box center [584, 66] width 127 height 14
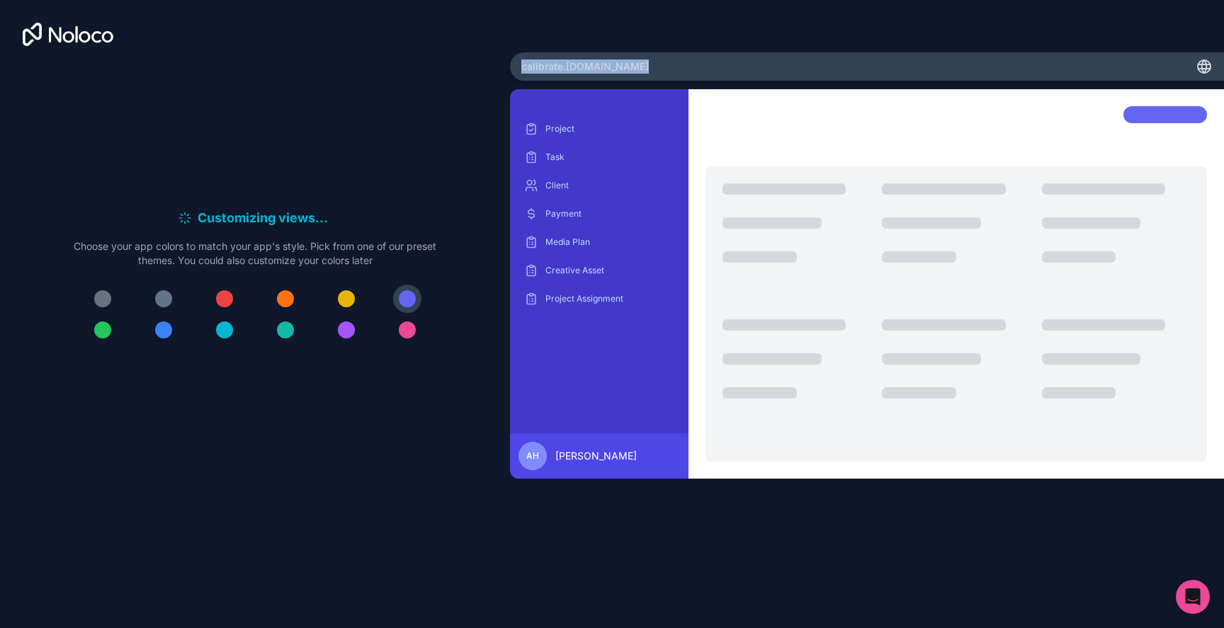
click at [581, 67] on span "calibrate .noloco.co" at bounding box center [584, 66] width 127 height 14
copy div "calibrate .noloco.co"
click at [321, 51] on div "Customizing views . . . Meanwhile, let's personalize it! Choose your app colors…" at bounding box center [255, 261] width 510 height 523
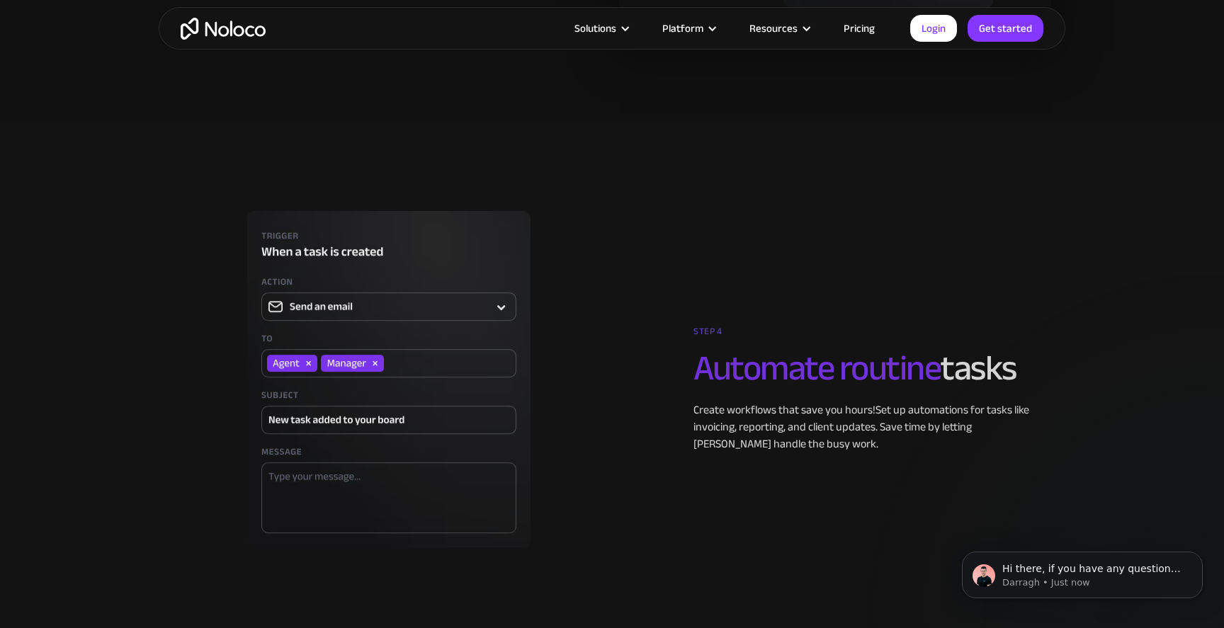
scroll to position [3120, 0]
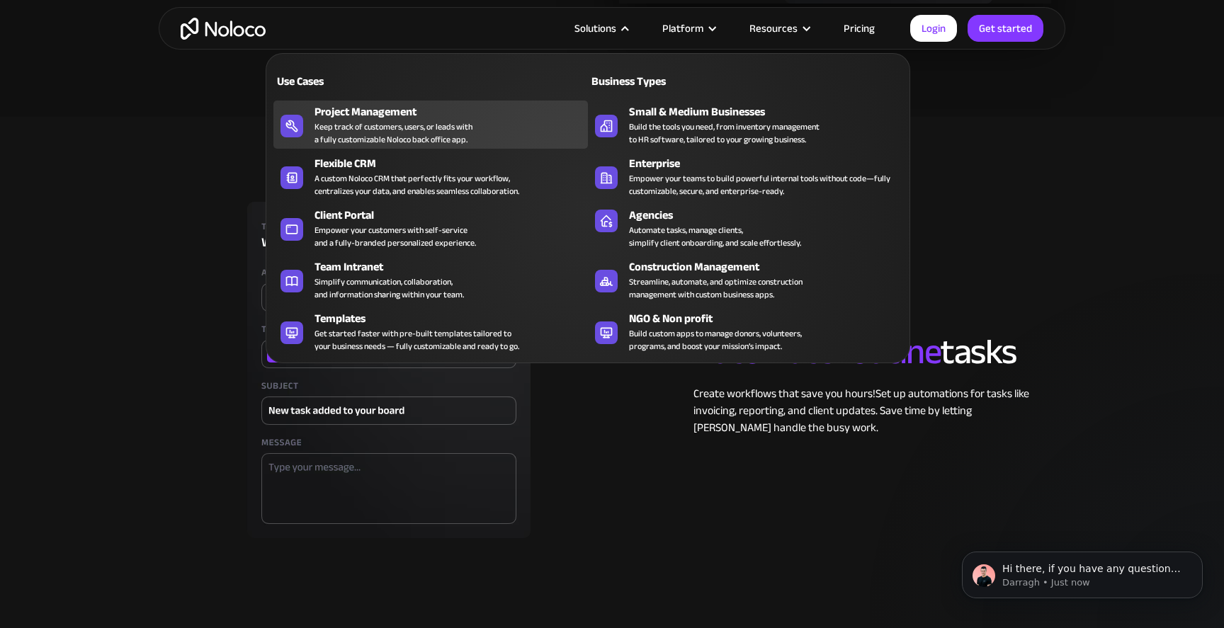
click at [499, 139] on div "Project Management Keep track of customers, users, or leads with a fully custom…" at bounding box center [447, 124] width 266 height 42
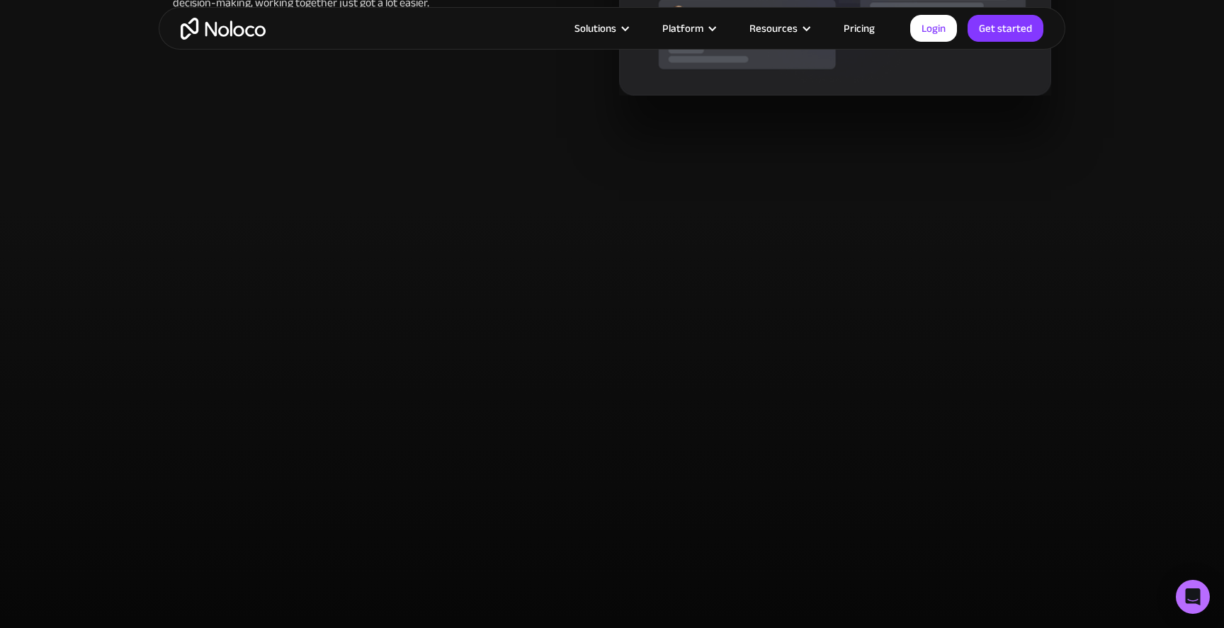
scroll to position [2509, 0]
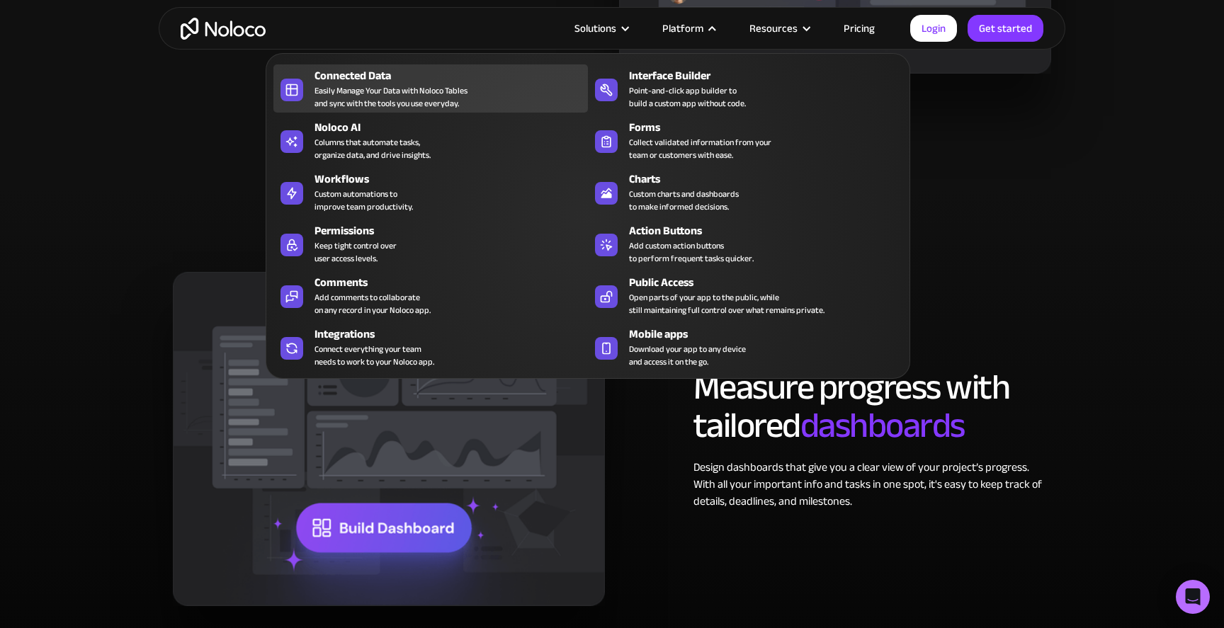
click at [445, 91] on div "Easily Manage Your Data with Noloco Tables and sync with the tools you use ever…" at bounding box center [390, 96] width 153 height 25
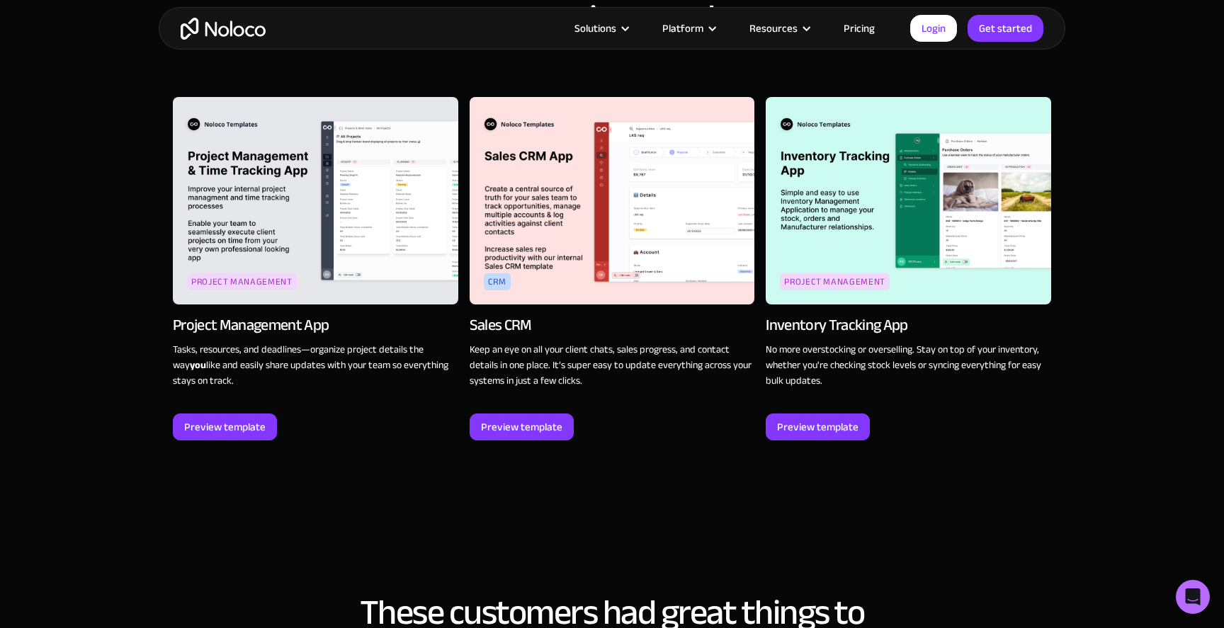
scroll to position [1775, 0]
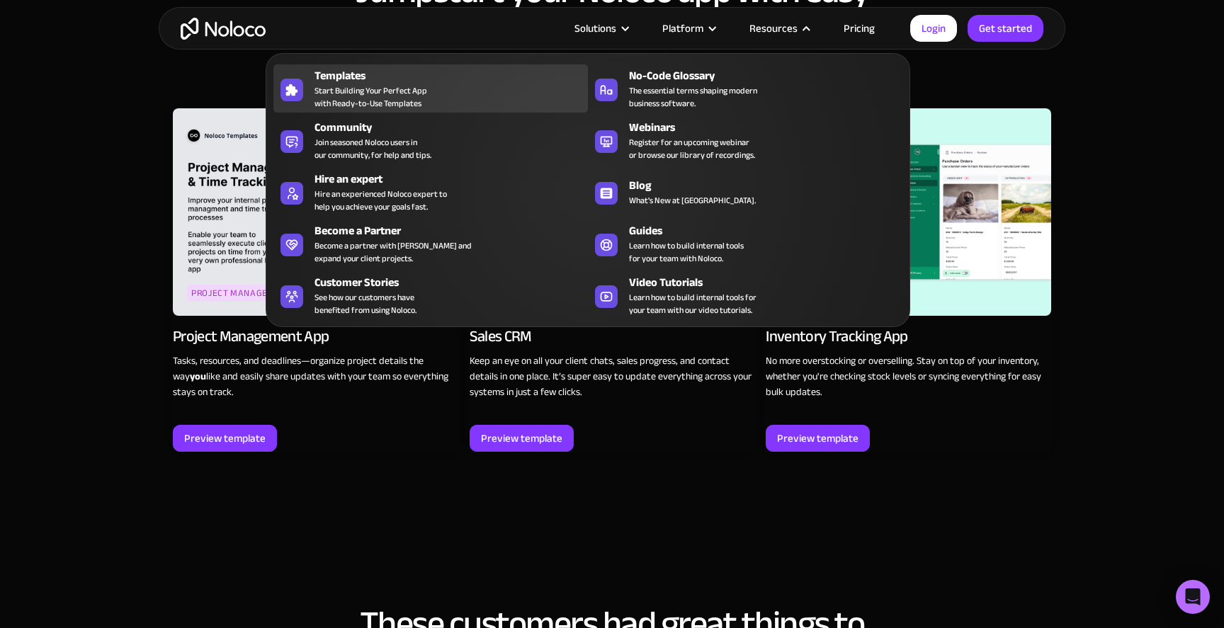
click at [489, 98] on div "Templates Start Building Your Perfect App with Ready-to-Use Templates" at bounding box center [447, 88] width 266 height 42
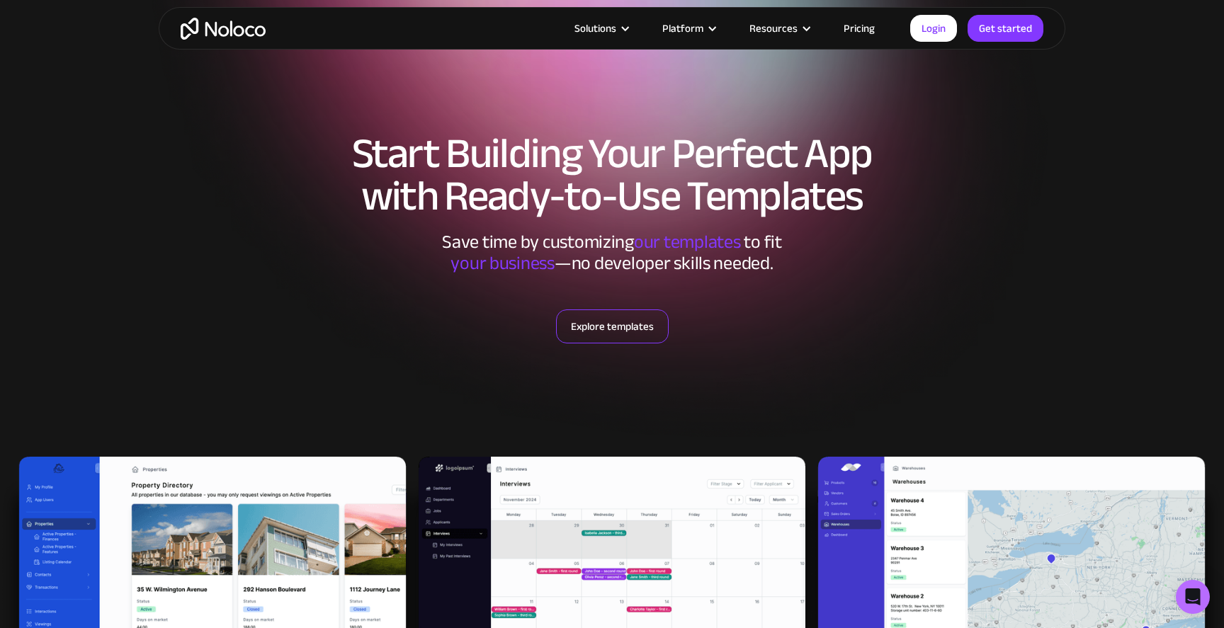
click at [606, 309] on link "Explore templates" at bounding box center [612, 326] width 113 height 34
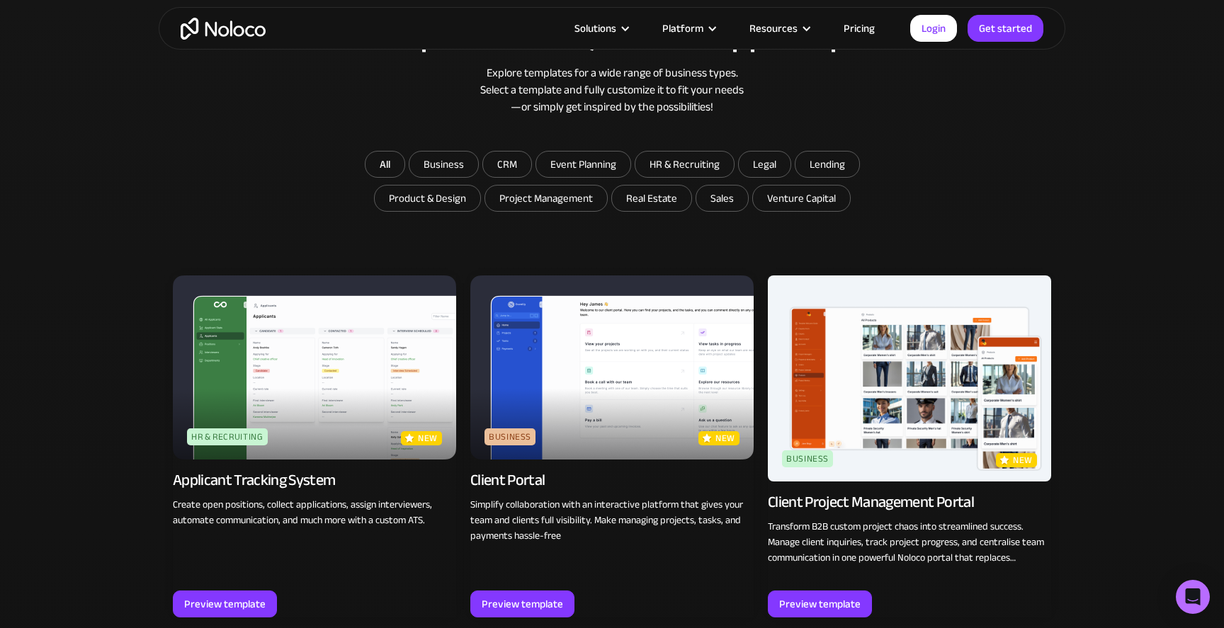
scroll to position [808, 0]
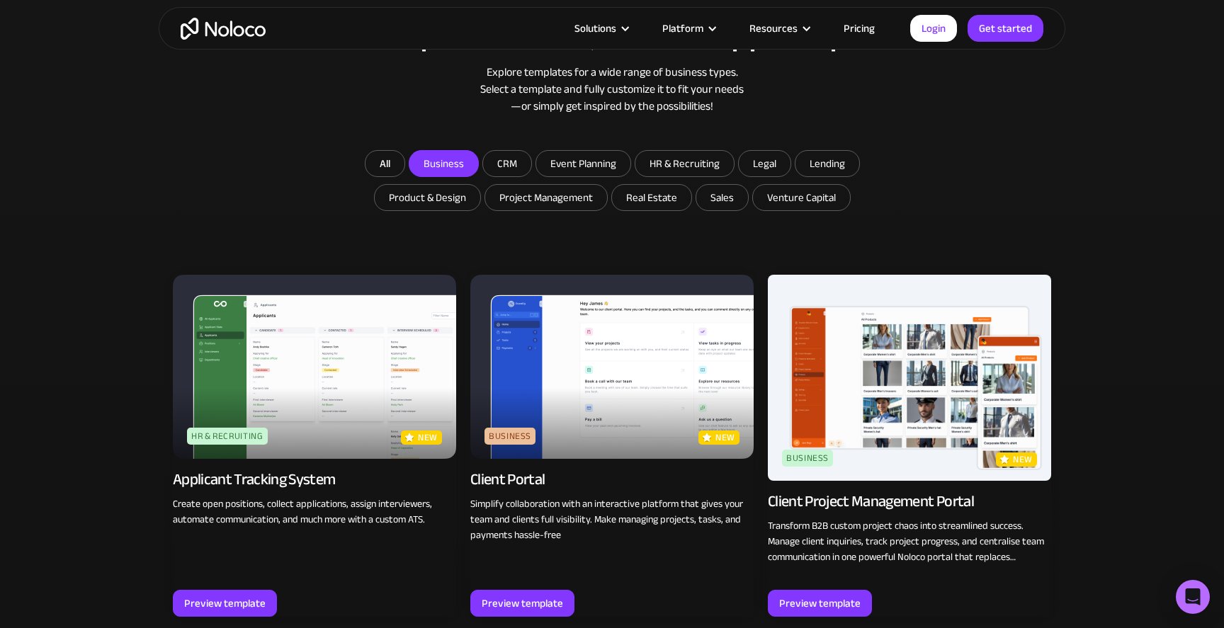
click at [445, 152] on input "Business" at bounding box center [443, 163] width 69 height 25
checkbox input "true"
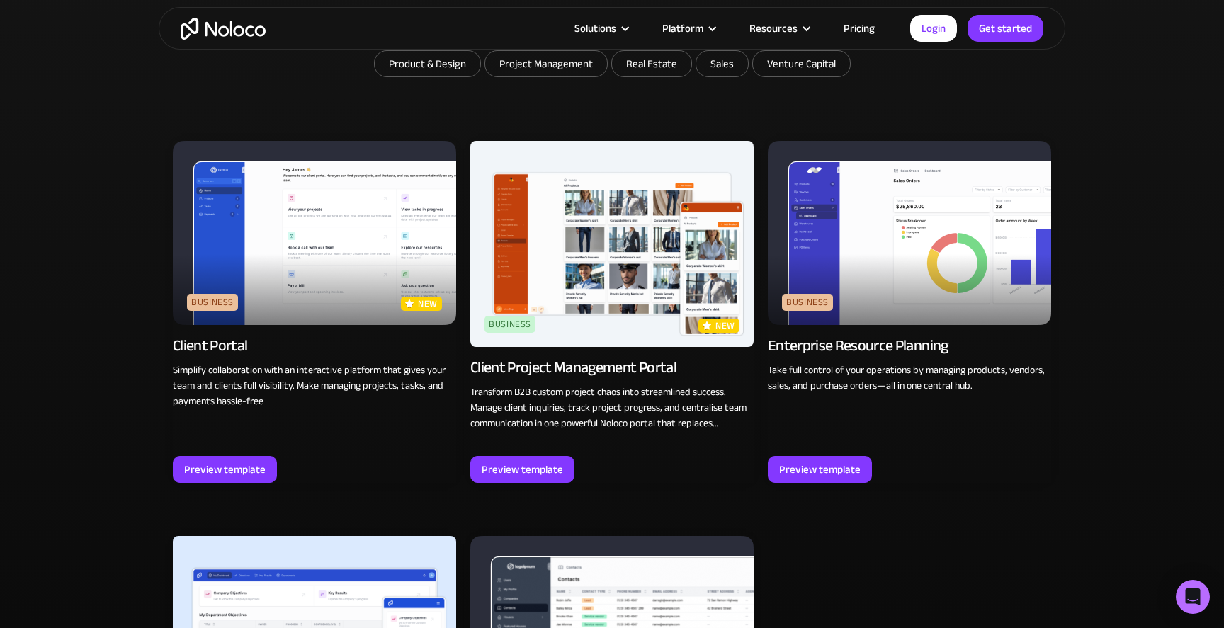
scroll to position [781, 0]
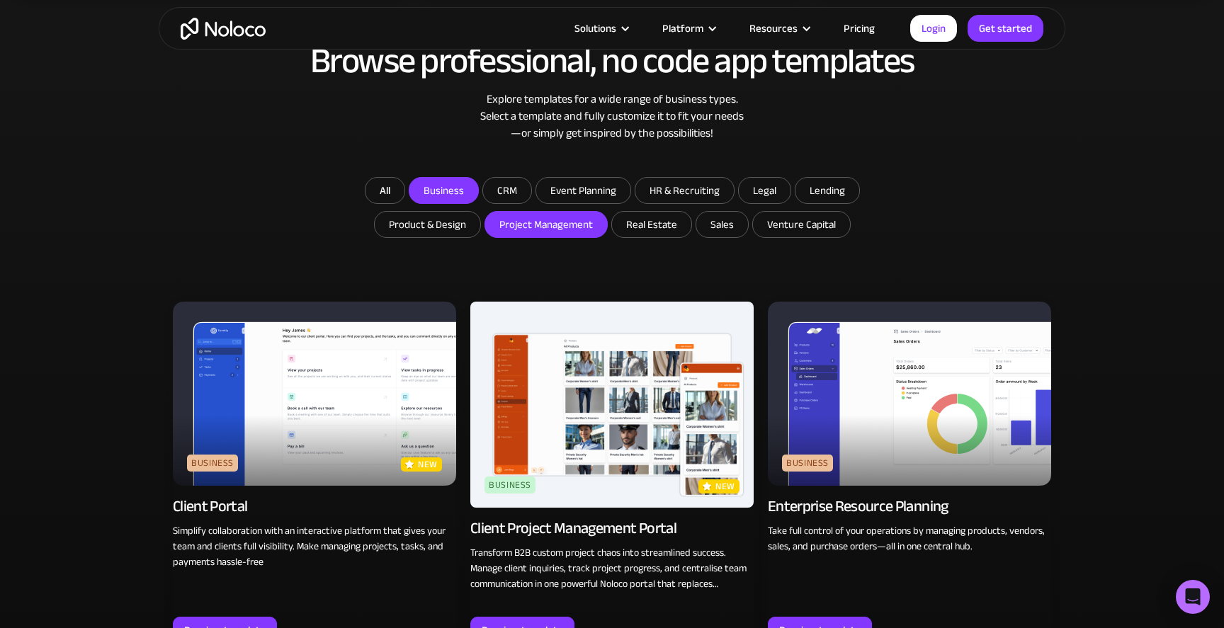
click at [600, 229] on input "Project Management" at bounding box center [546, 224] width 122 height 25
checkbox input "true"
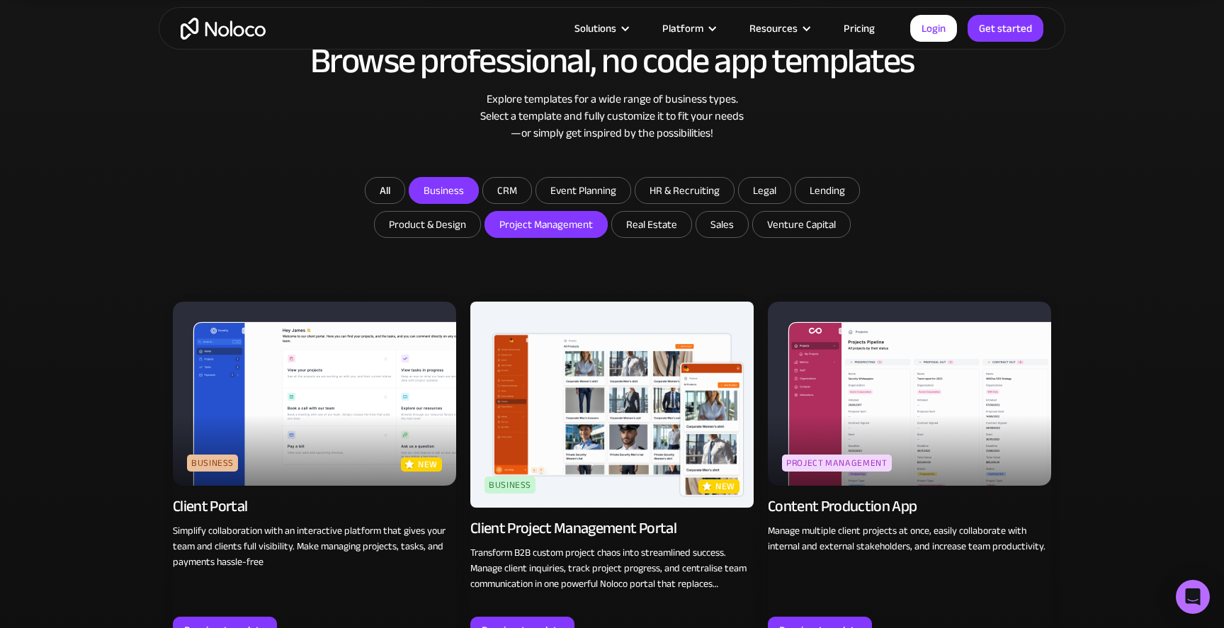
scroll to position [816, 0]
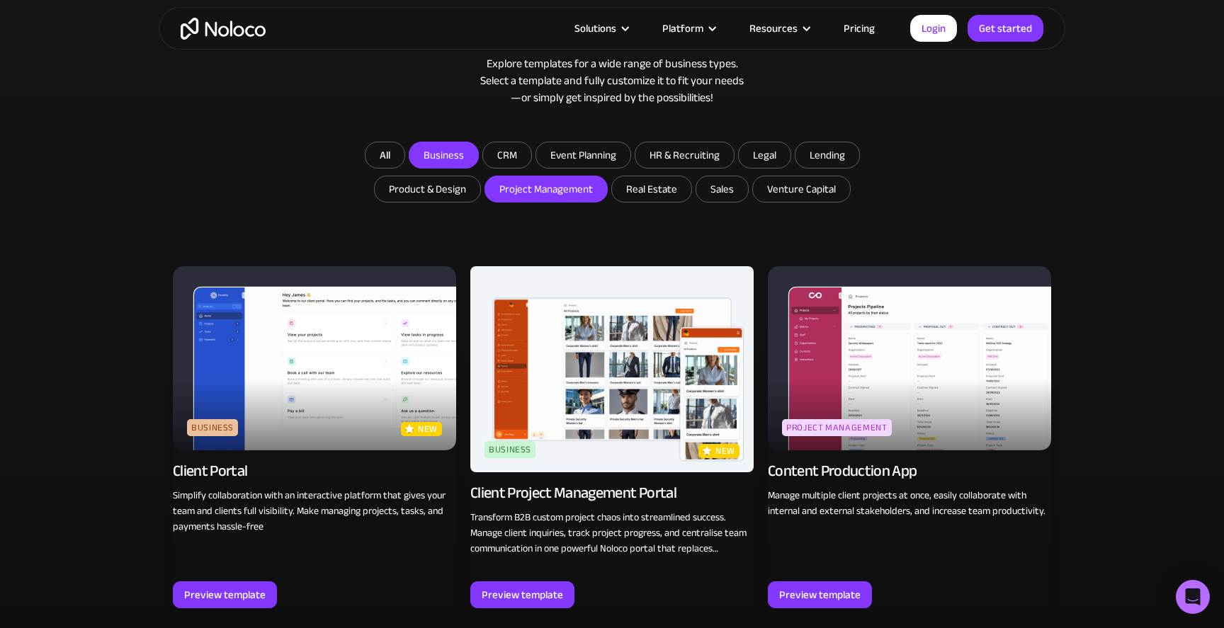
click at [449, 147] on input "Business" at bounding box center [443, 154] width 69 height 25
checkbox input "false"
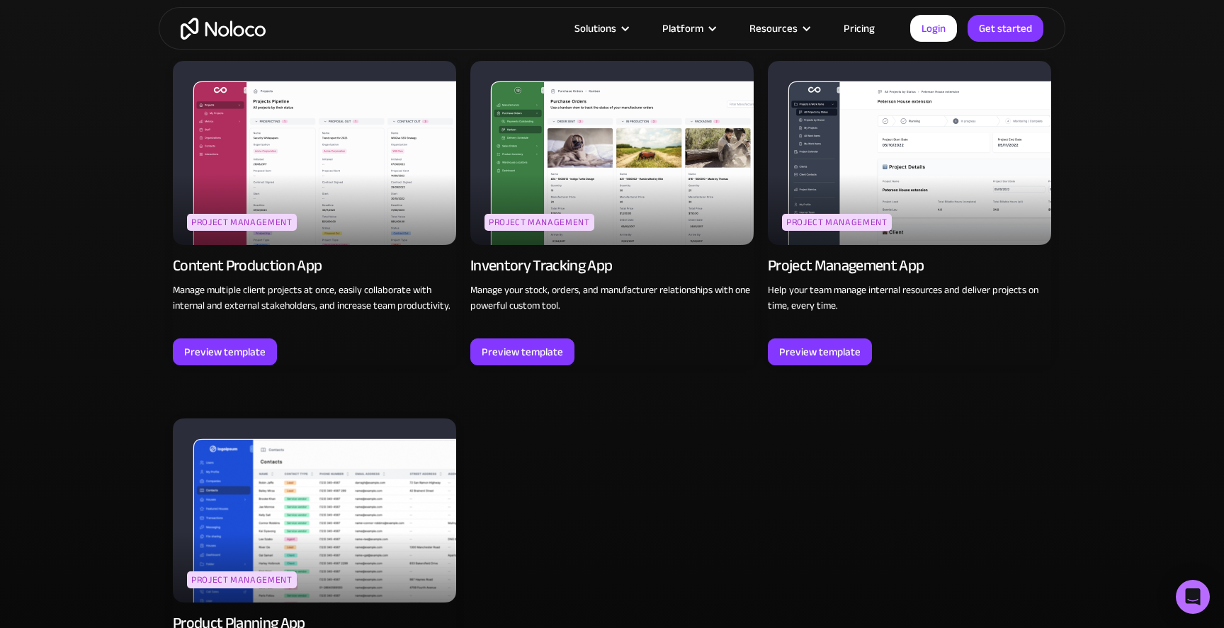
scroll to position [1010, 0]
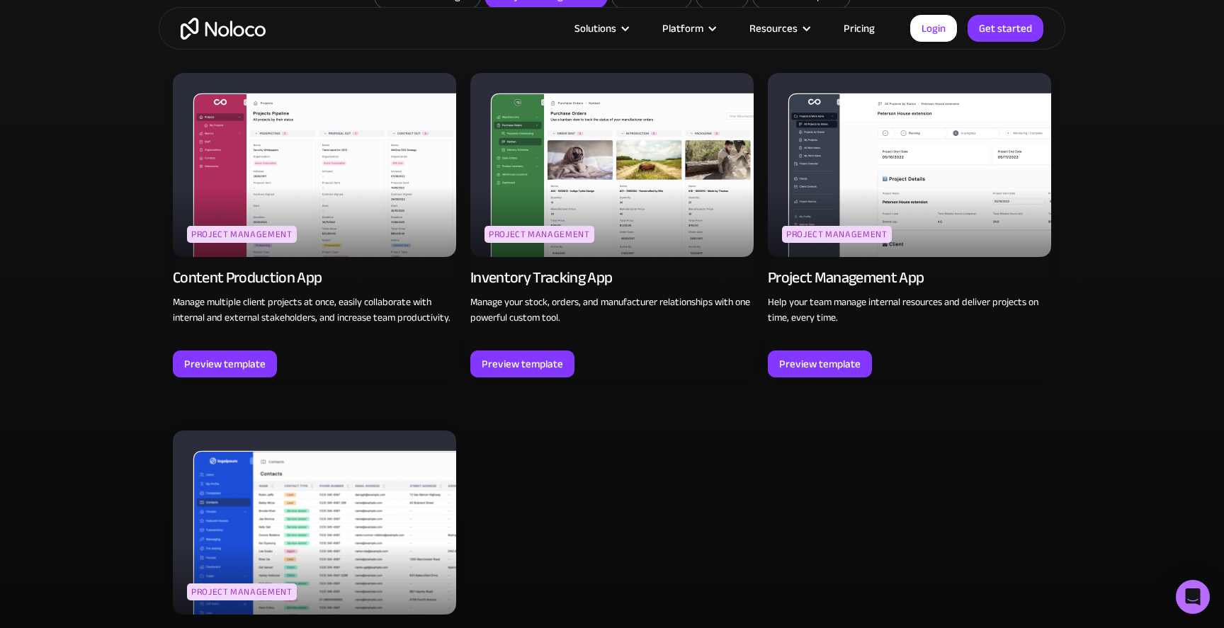
click at [252, 171] on img at bounding box center [314, 165] width 283 height 184
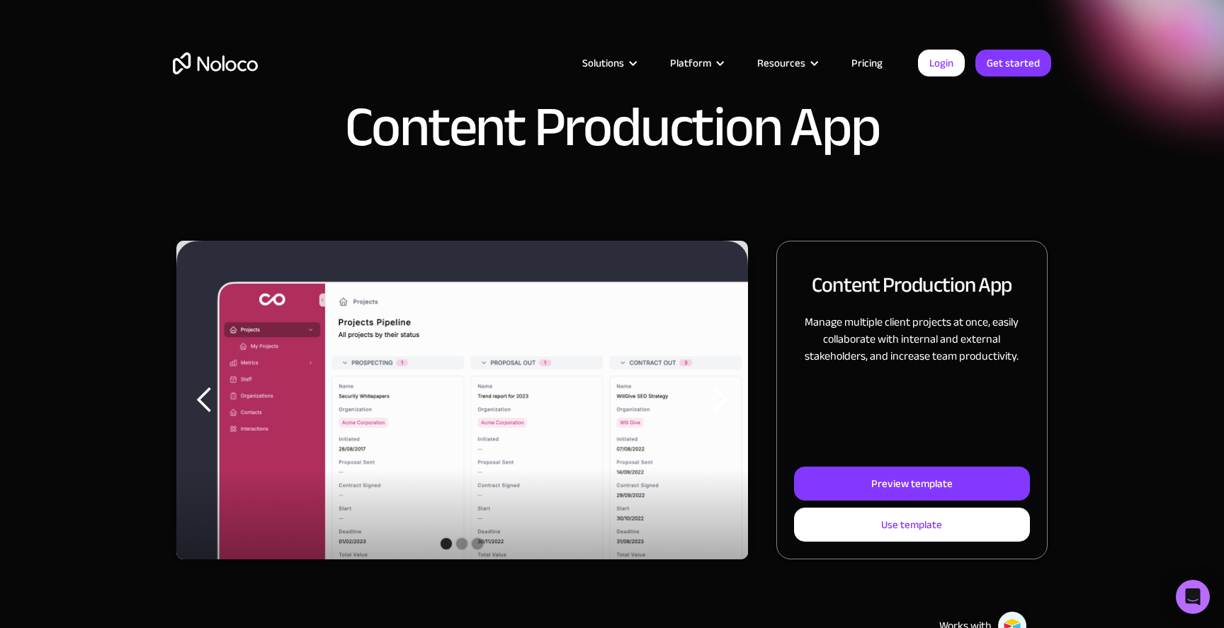
click at [862, 73] on div "Solutions Use Cases Business Types Project Management Keep track of customers, …" at bounding box center [612, 77] width 906 height 84
click at [862, 68] on link "Pricing" at bounding box center [866, 63] width 67 height 18
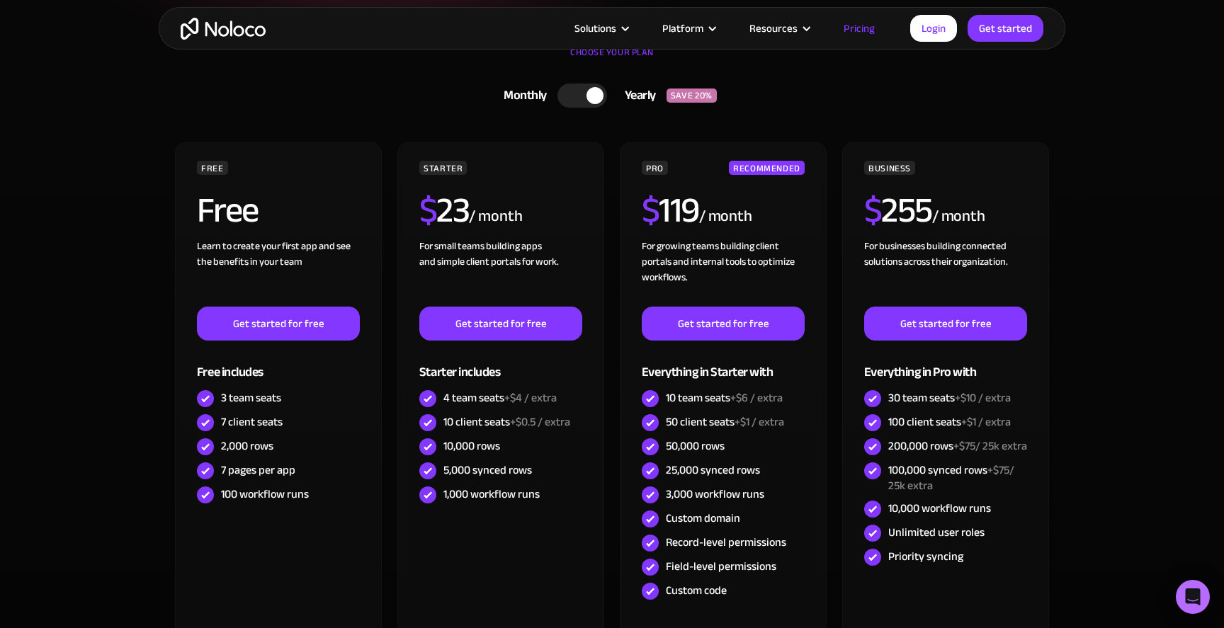
scroll to position [344, 0]
